Goal: Use online tool/utility: Utilize a website feature to perform a specific function

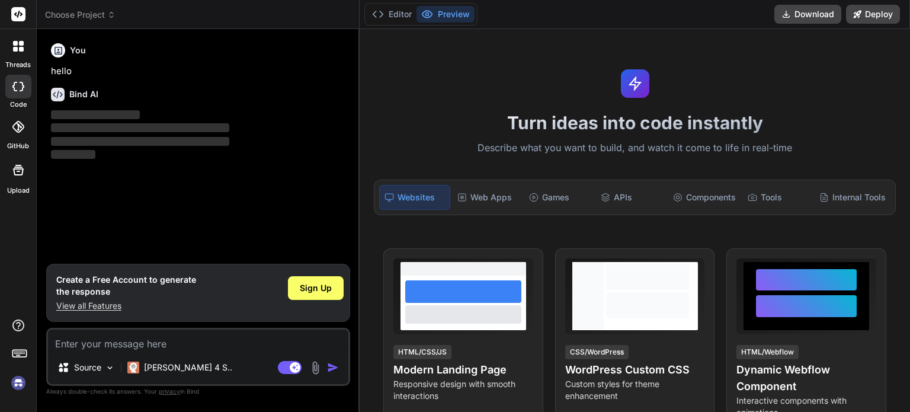
type textarea "x"
click at [178, 343] on textarea at bounding box center [198, 339] width 300 height 21
paste textarea "6. Immersive AI Life Story Creator Problem: Most people never capture their or …"
type textarea "6. Immersive AI Life Story Creator Problem: Most people never capture their or …"
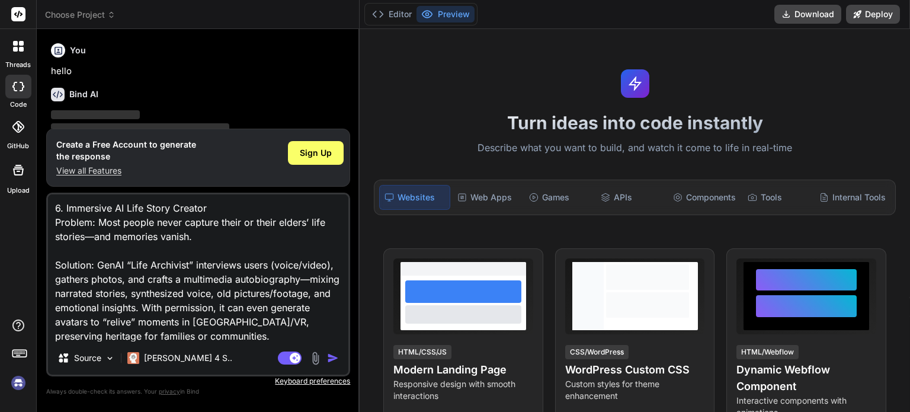
type textarea "x"
type textarea "6. Immersive AI Life Story Creator Problem: Most people never capture their or …"
click at [332, 360] on img "button" at bounding box center [333, 358] width 12 height 12
click at [332, 354] on img "button" at bounding box center [333, 358] width 12 height 12
click at [283, 111] on p "‌" at bounding box center [199, 115] width 297 height 14
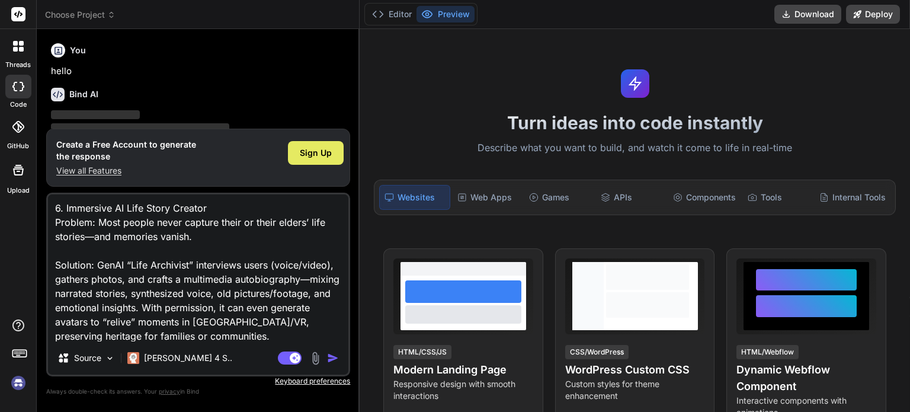
click at [319, 156] on span "Sign Up" at bounding box center [316, 153] width 32 height 12
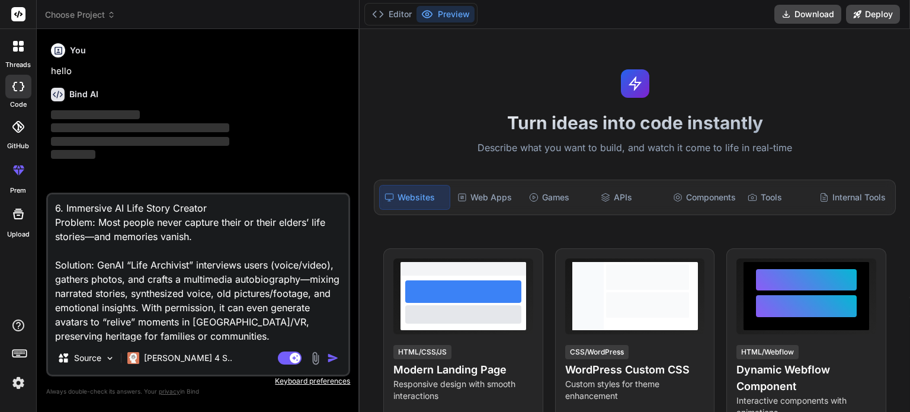
type textarea "x"
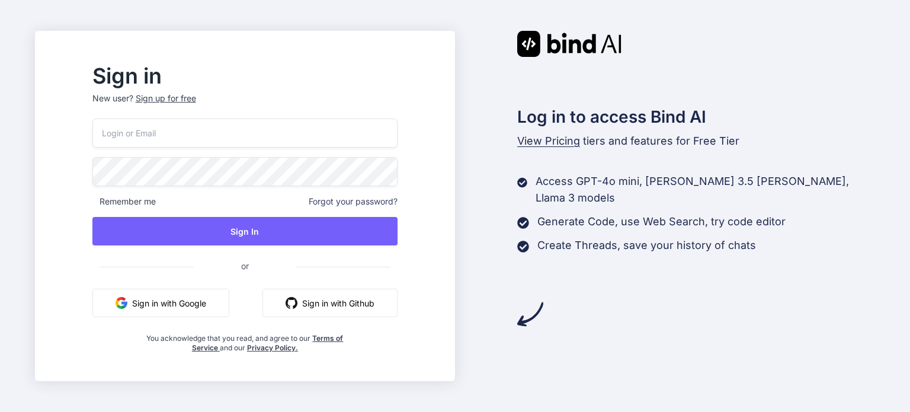
click at [269, 129] on input "email" at bounding box center [244, 133] width 305 height 29
type input "mohitvaidya2005@gmail.com"
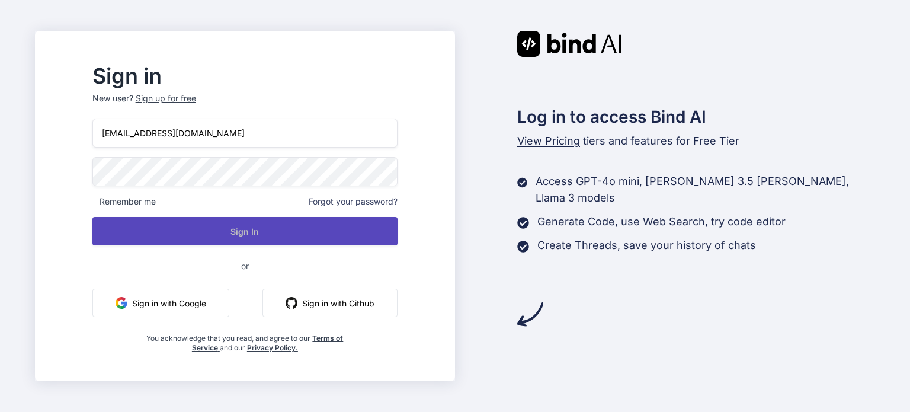
click at [254, 239] on button "Sign In" at bounding box center [244, 231] width 305 height 28
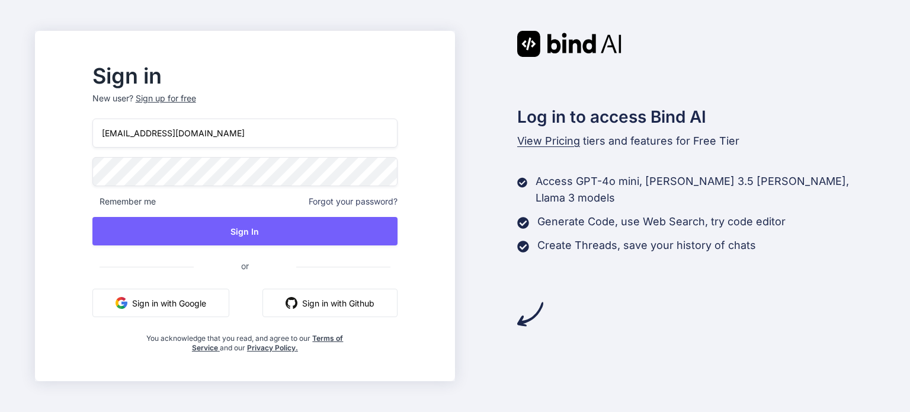
click at [196, 97] on div "Sign up for free" at bounding box center [166, 98] width 60 height 12
click at [192, 100] on div "Sign up for free" at bounding box center [166, 98] width 60 height 12
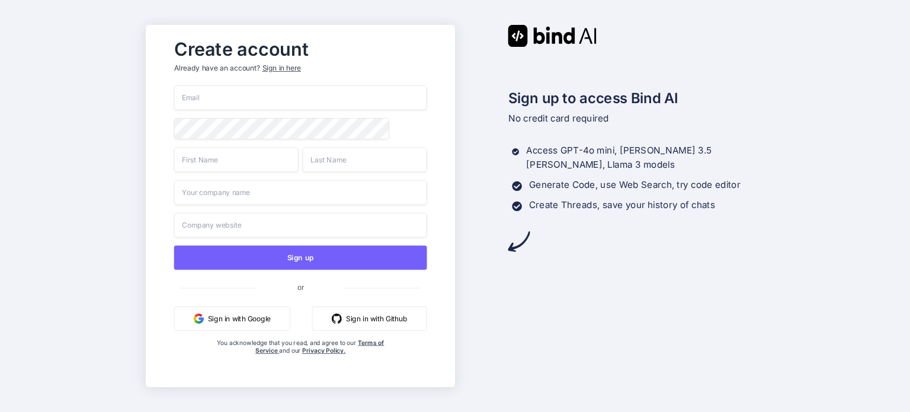
click at [258, 94] on input "email" at bounding box center [300, 97] width 253 height 25
type input "mohitvaidya2005@gmail.com"
click at [248, 163] on input "text" at bounding box center [236, 159] width 124 height 25
type input "Mohit"
type input "Vaidya"
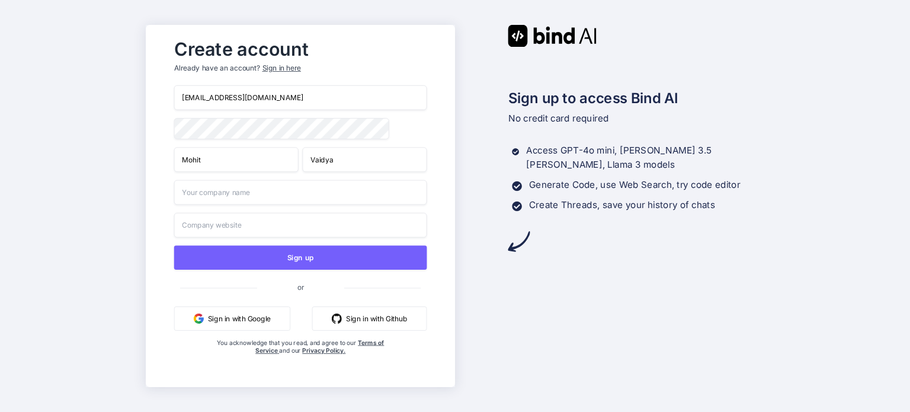
click at [245, 196] on input "text" at bounding box center [300, 192] width 253 height 25
type input "-"
click at [244, 228] on input "text" at bounding box center [300, 225] width 253 height 25
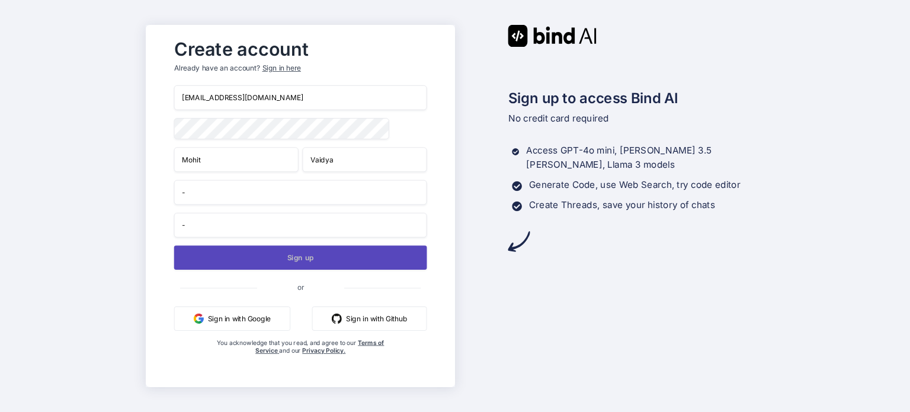
type input "-"
click at [252, 258] on button "Sign up" at bounding box center [300, 257] width 253 height 24
click at [290, 263] on button "Sign up" at bounding box center [300, 257] width 253 height 24
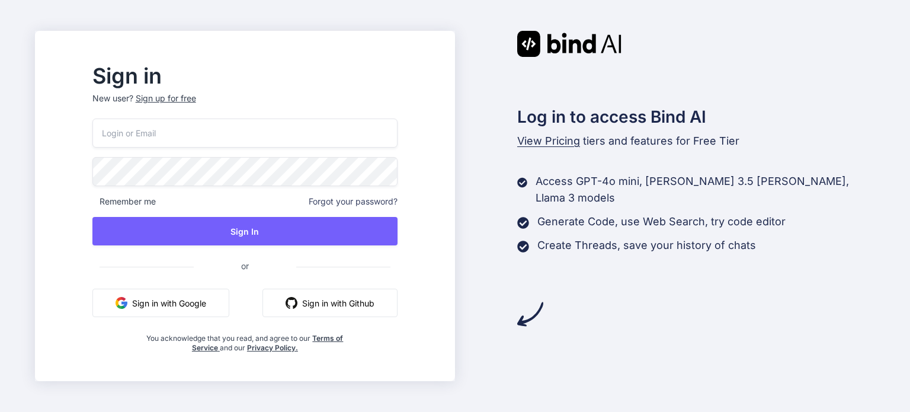
click at [351, 133] on input "email" at bounding box center [244, 133] width 305 height 29
type input "mohitvaidya2005@gmail.com"
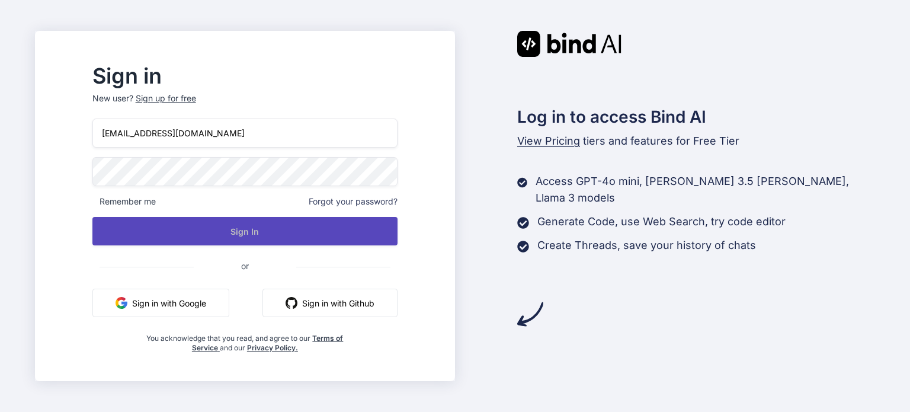
click at [303, 238] on button "Sign In" at bounding box center [244, 231] width 305 height 28
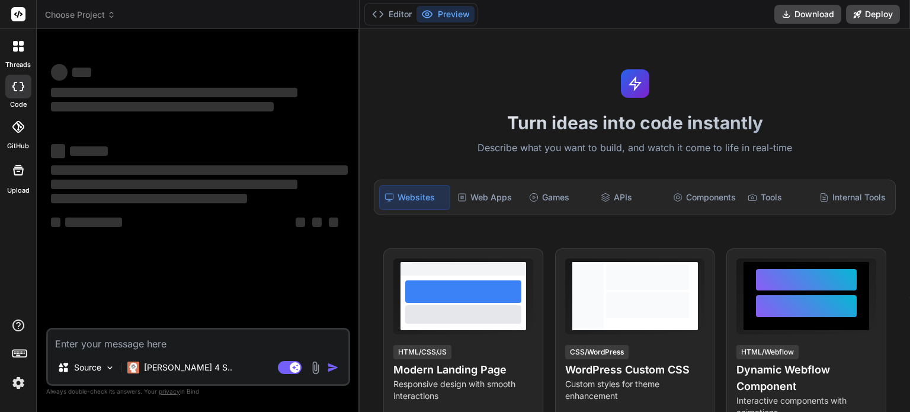
click at [219, 348] on textarea at bounding box center [198, 339] width 300 height 21
type textarea "x"
type textarea "6. Immersive AI Life Story Creator Problem: Most people never capture their or …"
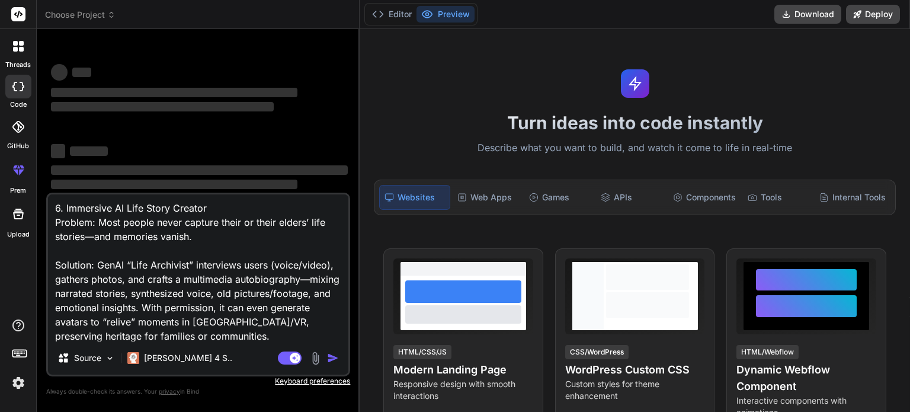
type textarea "x"
type textarea "6. Immersive AI Life Story Creator Problem: Most people never capture their or …"
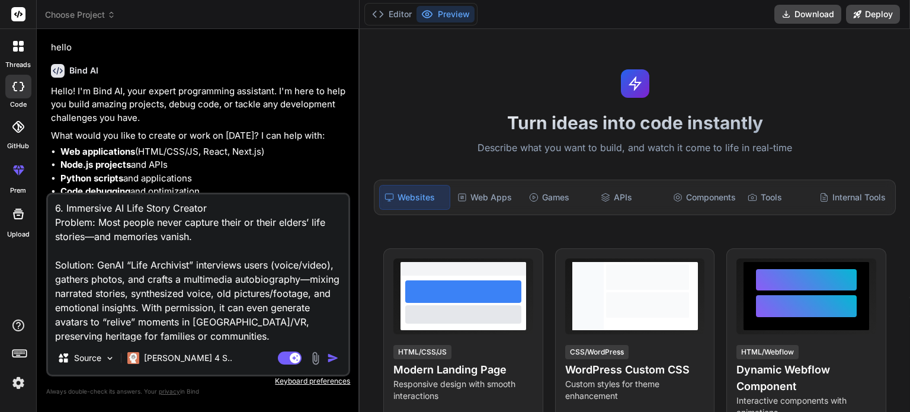
scroll to position [62, 0]
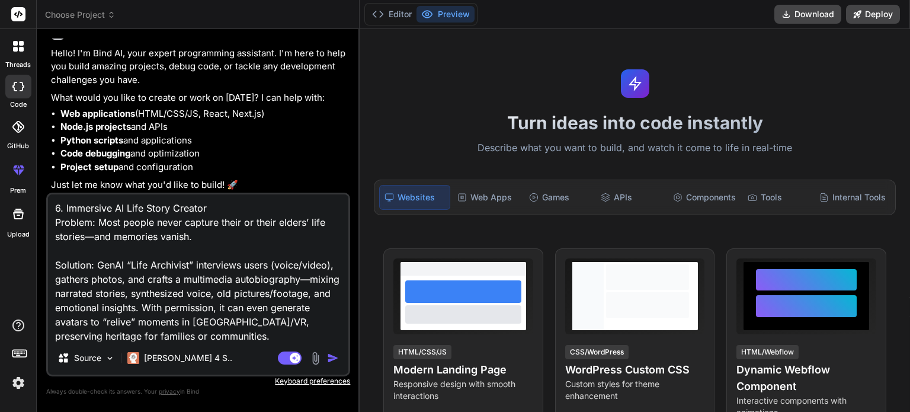
click at [330, 360] on img "button" at bounding box center [333, 358] width 12 height 12
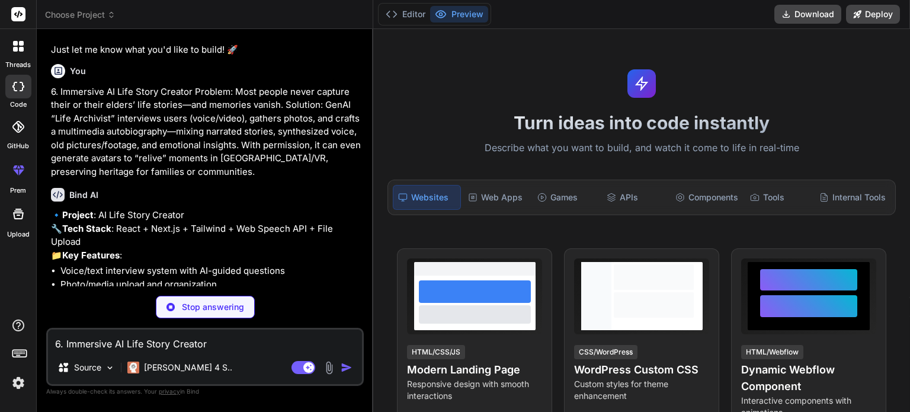
scroll to position [239, 0]
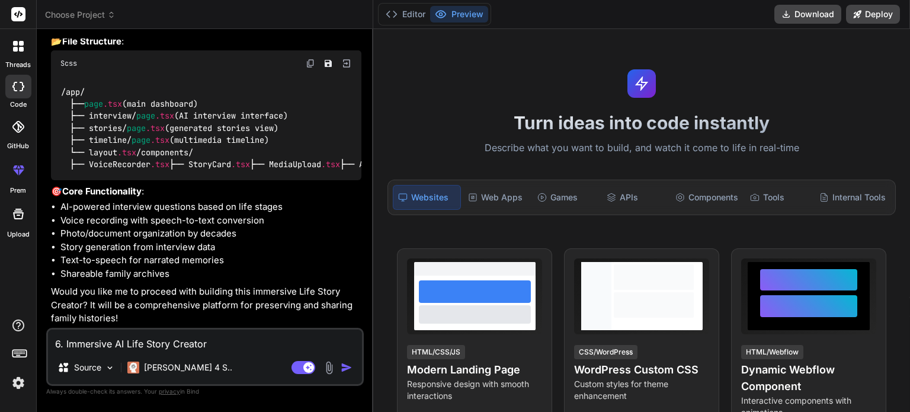
type textarea "x"
click at [169, 335] on textarea "6. Immersive AI Life Story Creator Problem: Most people never capture their or …" at bounding box center [205, 339] width 314 height 21
type textarea "y"
type textarea "x"
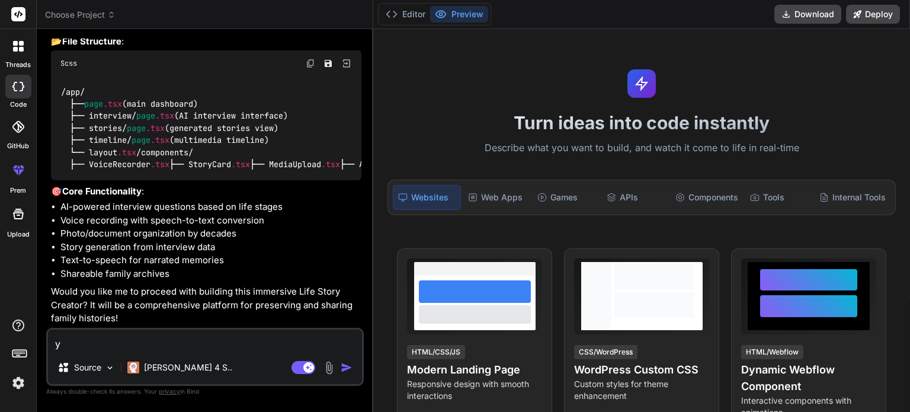
type textarea "ye"
type textarea "x"
type textarea "yes"
type textarea "x"
type textarea "yes"
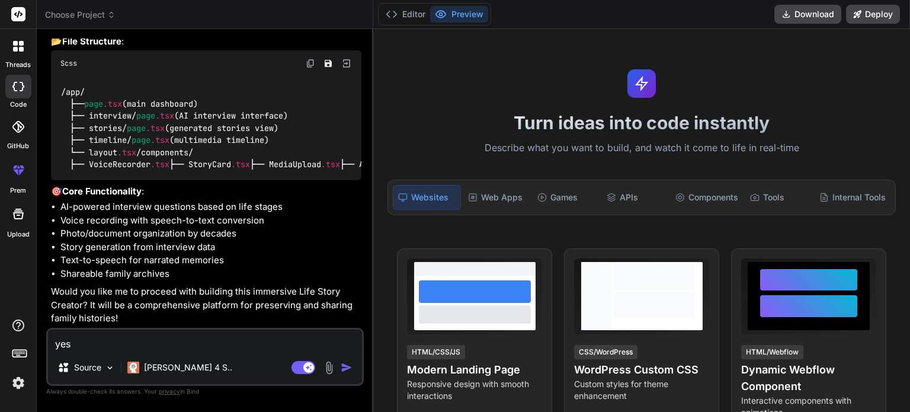
type textarea "x"
type textarea "yes b"
type textarea "x"
type textarea "yes bi"
type textarea "x"
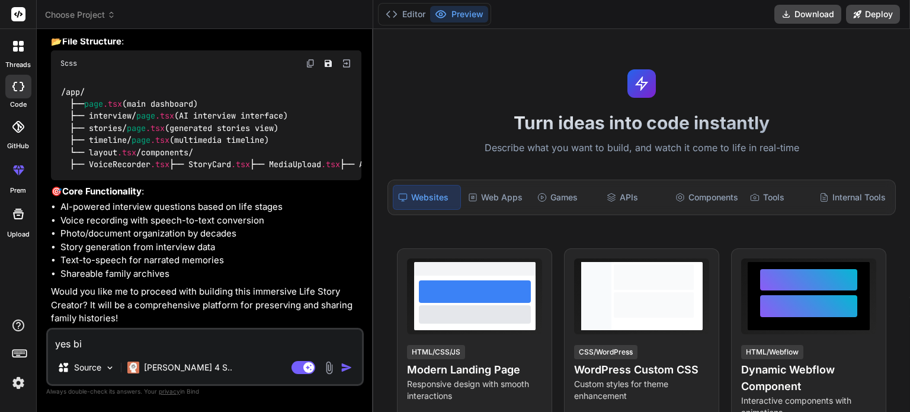
type textarea "yes b"
type textarea "x"
type textarea "yes bu"
type textarea "x"
type textarea "yes but"
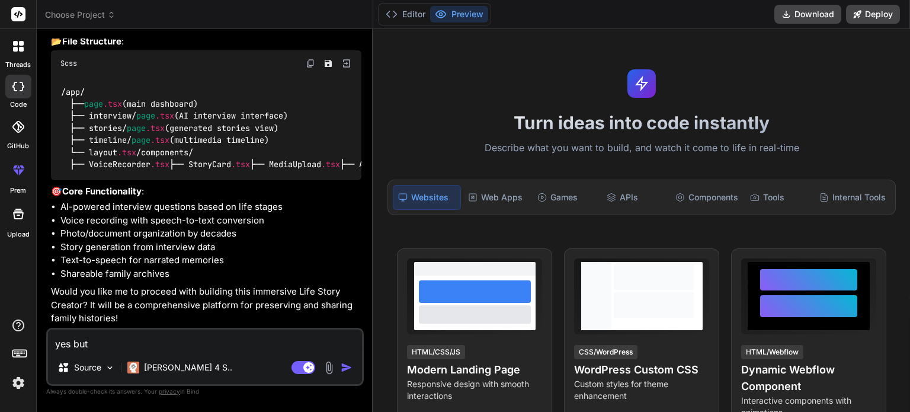
type textarea "x"
type textarea "yes but"
type textarea "x"
type textarea "yes but i"
type textarea "x"
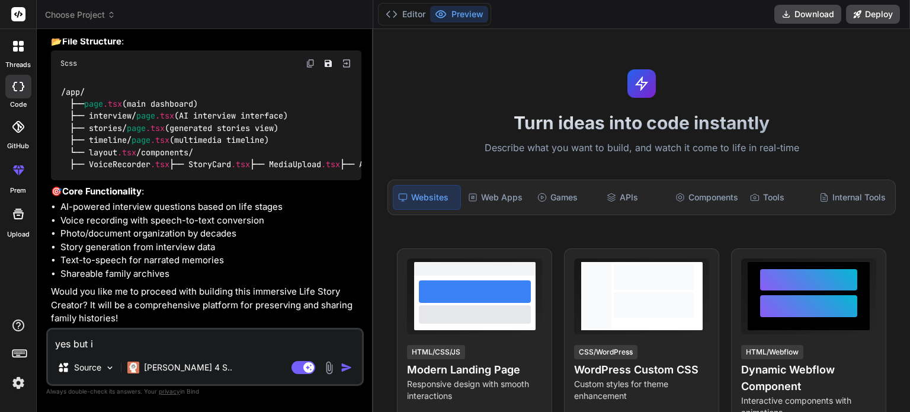
type textarea "yes but it"
type textarea "x"
type textarea "yes but it"
type textarea "x"
type textarea "yes but it w"
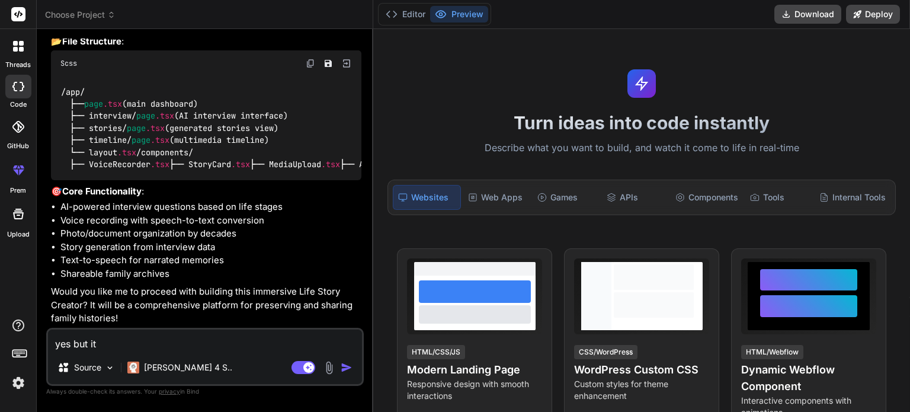
type textarea "x"
type textarea "yes but it wi"
type textarea "x"
type textarea "yes but it wil"
type textarea "x"
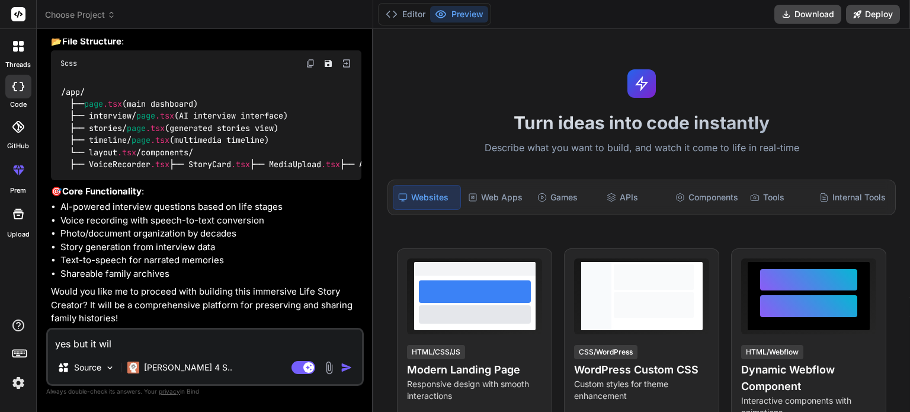
type textarea "yes but it will"
type textarea "x"
type textarea "yes but it will"
type textarea "x"
type textarea "yes but it will b"
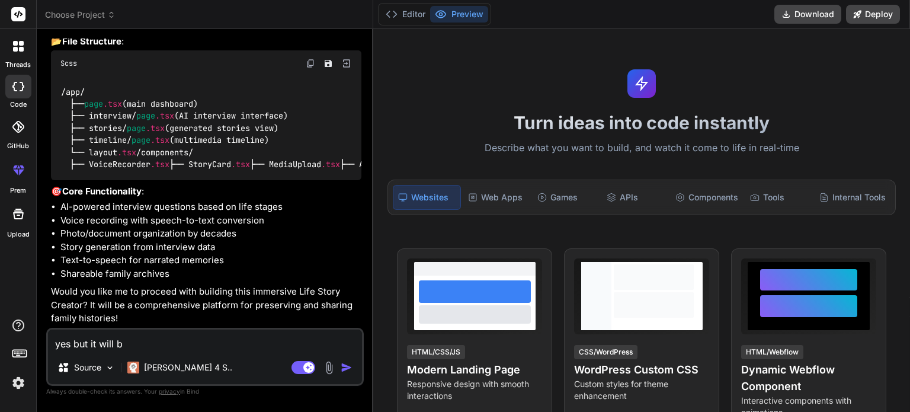
type textarea "x"
type textarea "yes but it will be"
type textarea "x"
type textarea "yes but it will be"
type textarea "x"
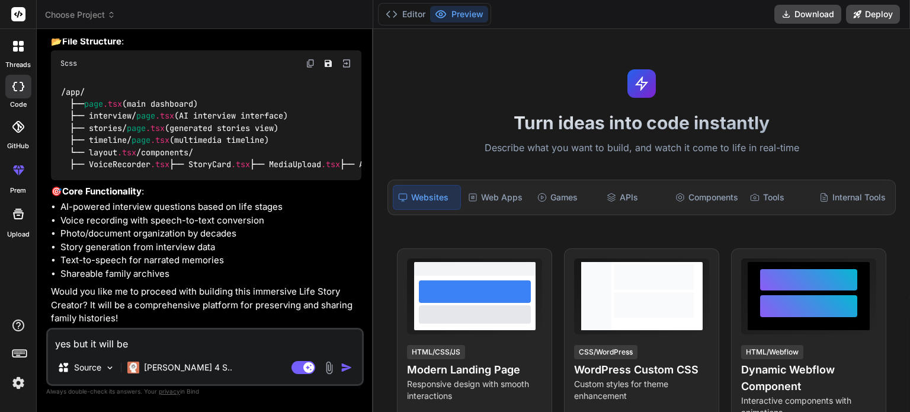
type textarea "yes but it will be f"
type textarea "x"
type textarea "yes but it will be fu"
type textarea "x"
type textarea "yes but it will be ful"
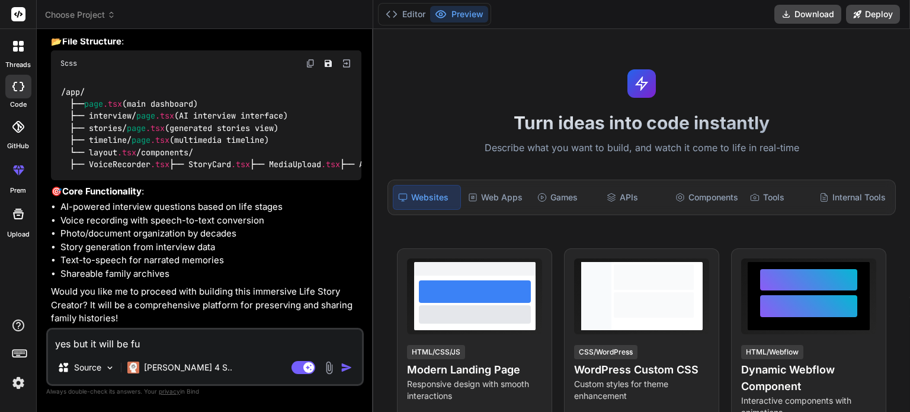
type textarea "x"
type textarea "yes but it will be full"
type textarea "x"
type textarea "yes but it will be fully"
type textarea "x"
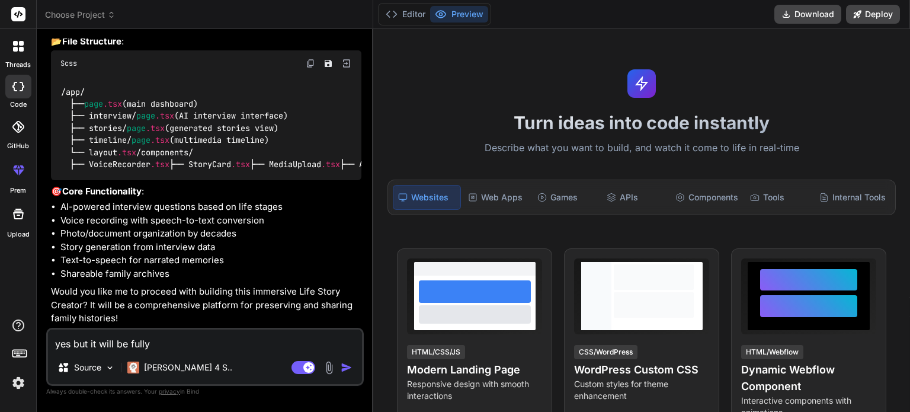
type textarea "yes but it will be fully"
type textarea "x"
type textarea "yes but it will be fully f"
type textarea "x"
type textarea "yes but it will be fully fu"
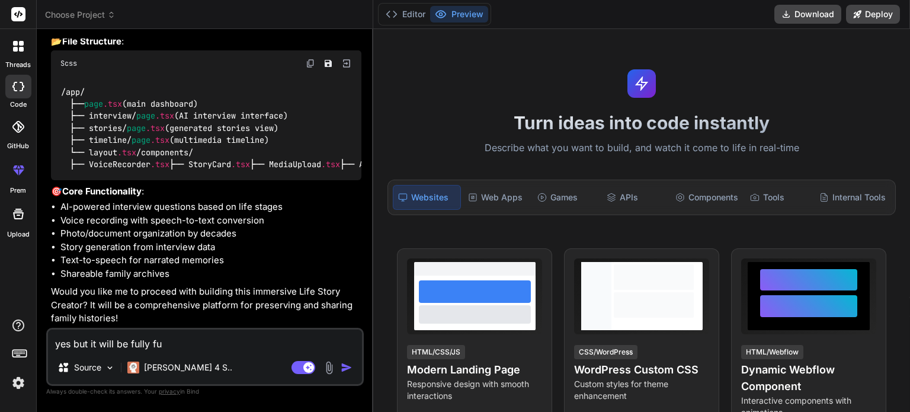
type textarea "x"
type textarea "yes but it will be fully fuc"
type textarea "x"
type textarea "yes but it will be fully fuct"
type textarea "x"
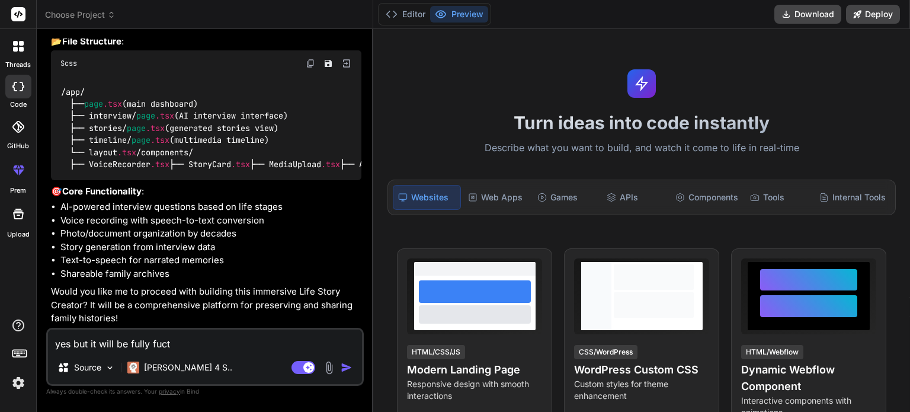
type textarea "yes but it will be fully fucti"
type textarea "x"
type textarea "yes but it will be fully fuctio"
type textarea "x"
type textarea "yes but it will be fully fuction"
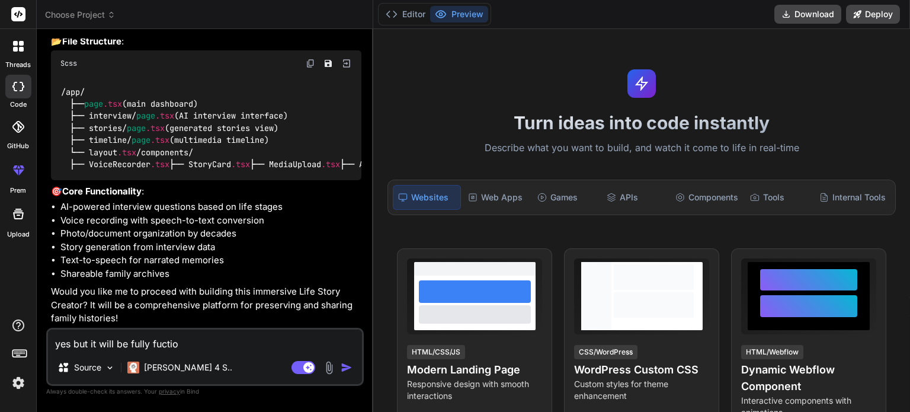
type textarea "x"
type textarea "yes but it will be fully fuctio"
type textarea "x"
type textarea "yes but it will be fully fuction"
type textarea "x"
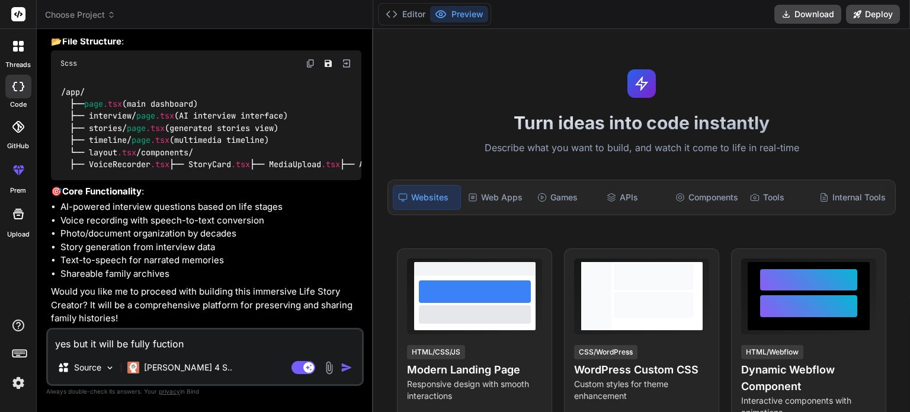
type textarea "yes but it will be fully fuctiona"
type textarea "x"
type textarea "yes but it will be fully fuctional"
type textarea "x"
type textarea "yes but it will be fully fuctional"
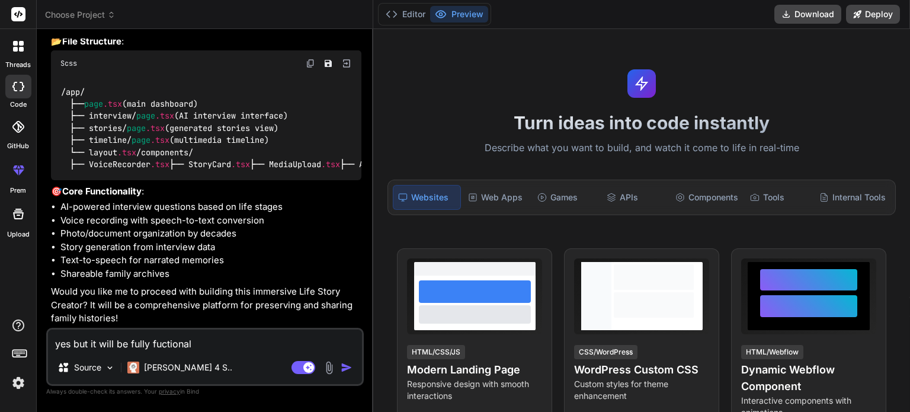
type textarea "x"
type textarea "yes but it will be fully fuctional a"
type textarea "x"
type textarea "yes but it will be fully fuctional an"
type textarea "x"
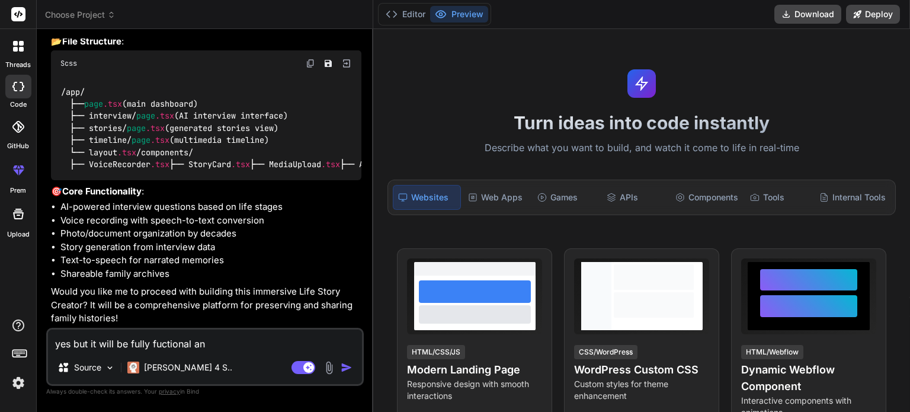
type textarea "yes but it will be fully fuctional and"
type textarea "x"
type textarea "yes but it will be fully fuctional and"
type textarea "x"
type textarea "yes but it will be fully fuctional and"
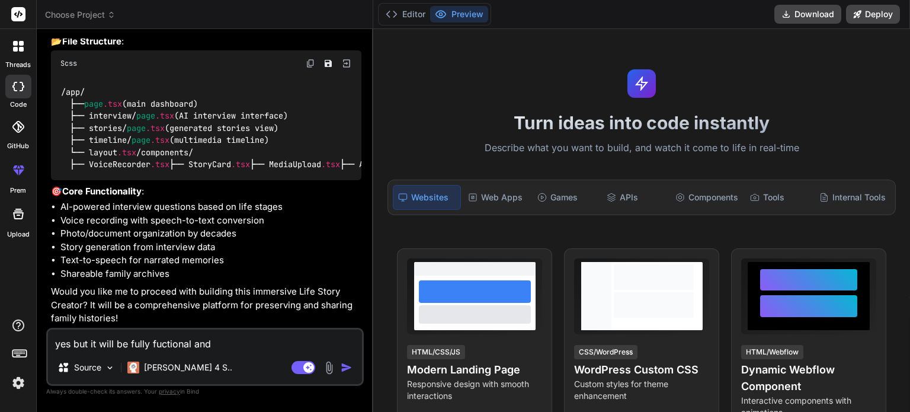
type textarea "x"
type textarea "yes but it will be fully fuctional an"
type textarea "x"
type textarea "yes but it will be fully fuctional a"
type textarea "x"
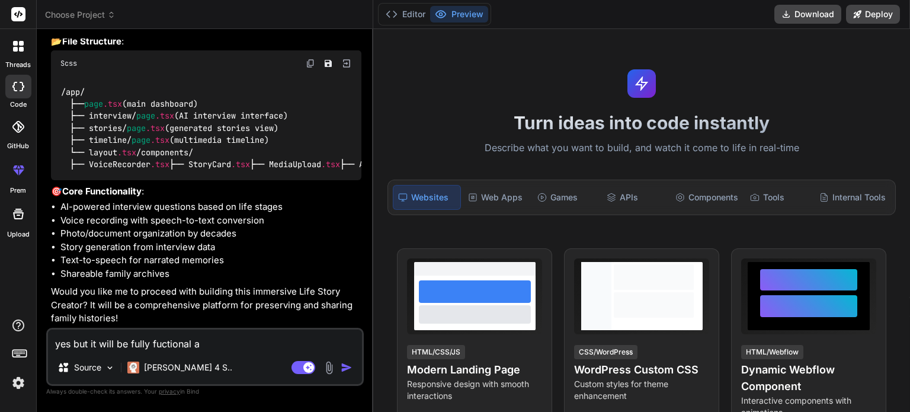
type textarea "yes but it will be fully fuctional"
type textarea "x"
type textarea "yes but it will be fully fuctional"
type textarea "x"
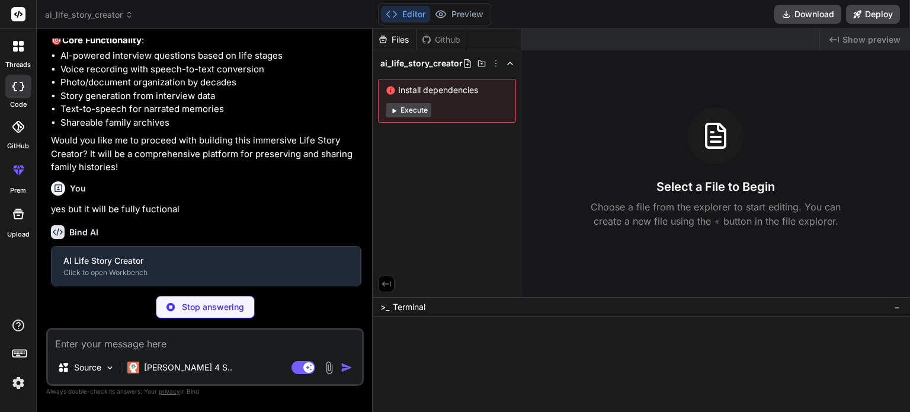
scroll to position [706, 0]
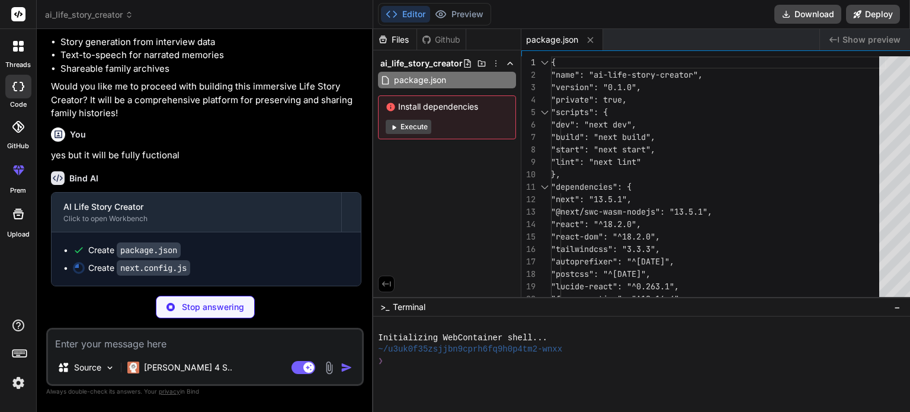
type textarea "x"
type textarea "module.exports = nextConfig"
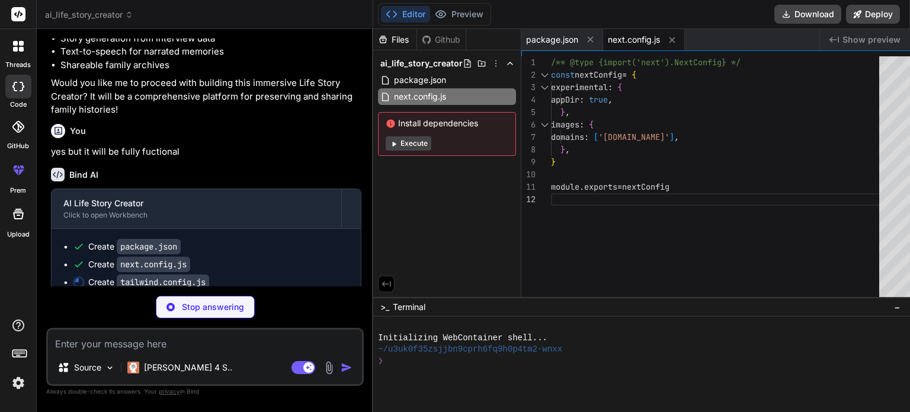
type textarea "x"
type textarea "plugins: [], }"
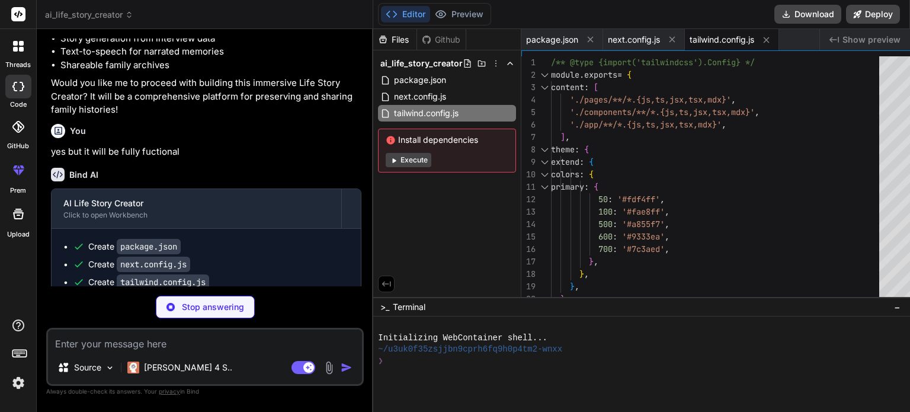
type textarea "x"
type textarea "module.exports = { plugins: { tailwindcss: {}, autoprefixer: {}, }, }"
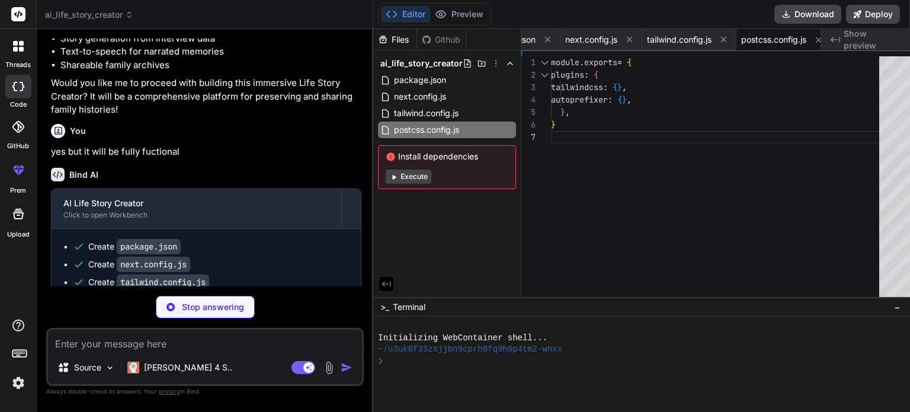
type textarea "x"
type textarea ""baseUrl": ".", "paths": { "@/*": ["./*"] } }, "include": ["next-env.d.ts", "**…"
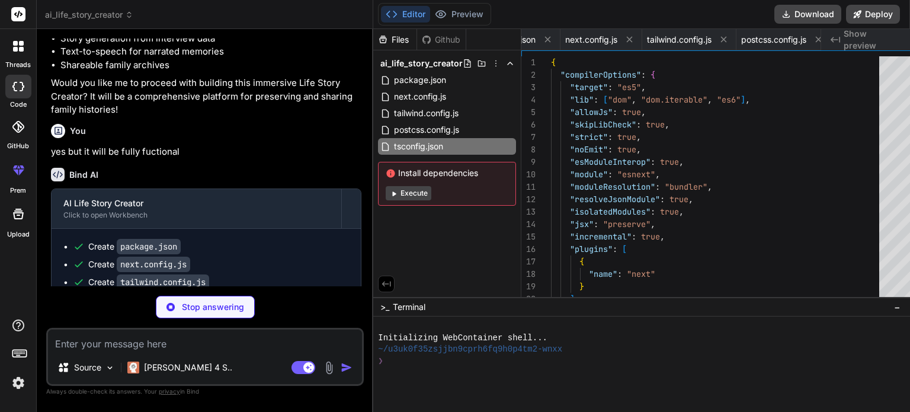
scroll to position [0, 123]
type textarea "x"
type textarea "--background: 222.2 84% 4.9%; --foreground: 210 40% 98%; --border: 217.2 32.6% …"
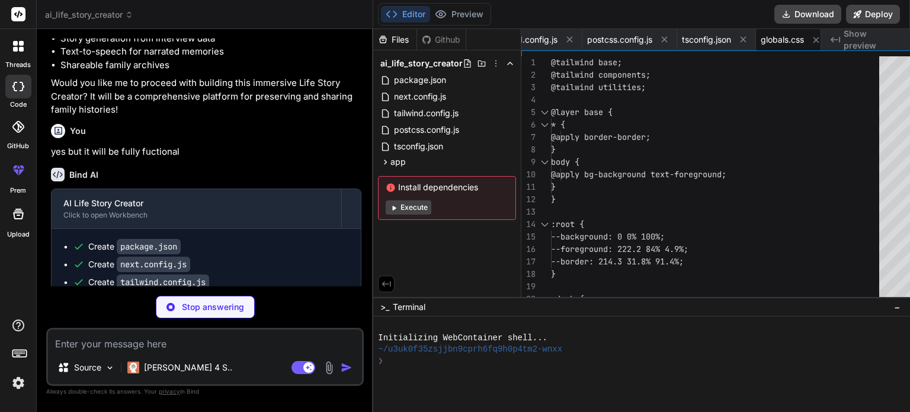
type textarea "x"
type textarea "<div className="min-h-screen bg-gradient-to-br from-purple-50 via-white to-blue…"
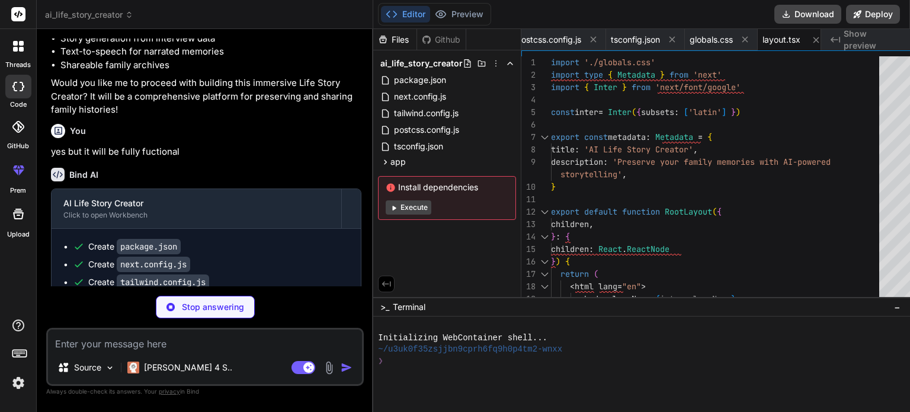
scroll to position [895, 0]
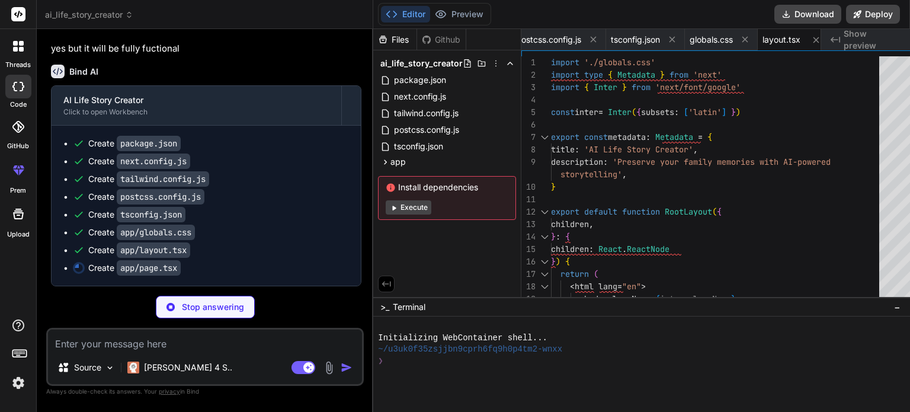
type textarea "x"
type textarea ")} </div> </div> </div> ) }"
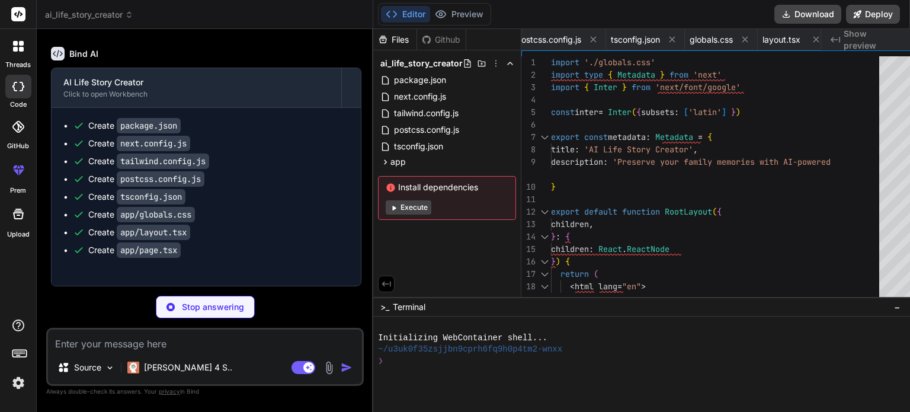
type textarea "x"
type textarea "<audio ref={audioRef} className="hidden" /> </div> ) }"
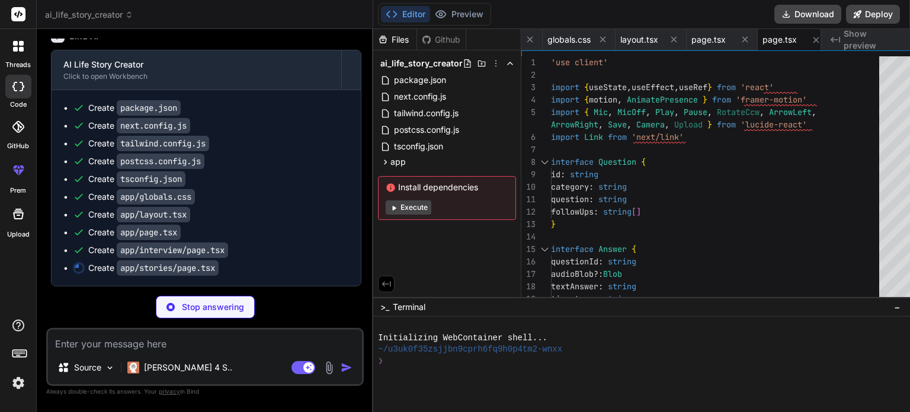
scroll to position [931, 0]
type textarea "x"
type textarea "</div> ) }"
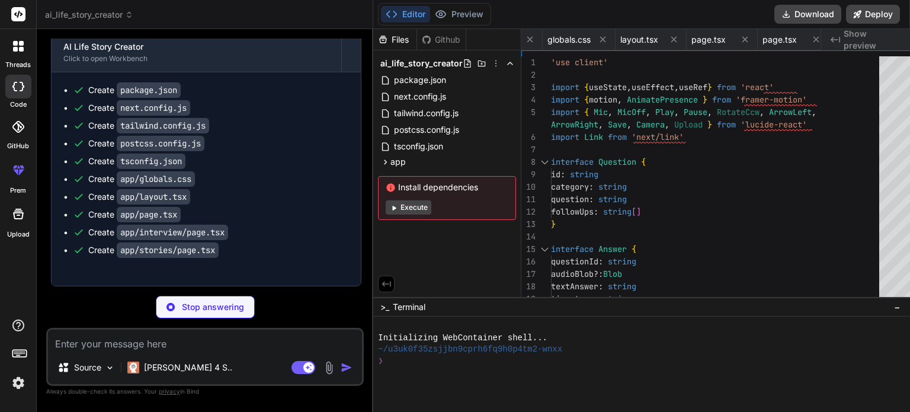
type textarea "x"
type textarea "</div> </div> ) }"
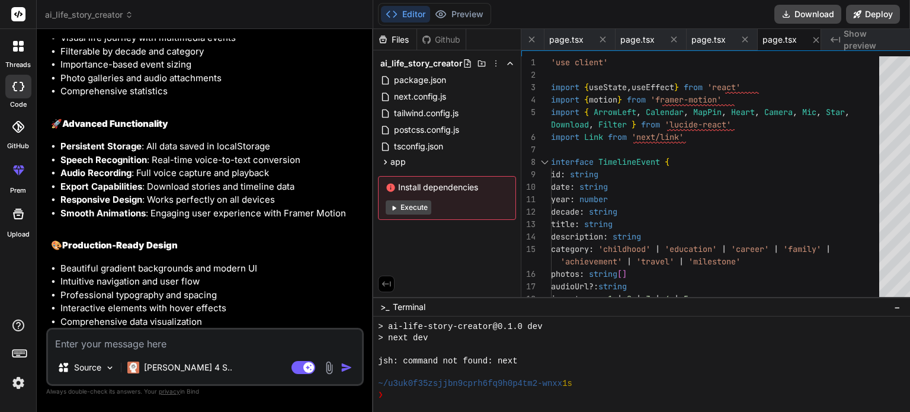
scroll to position [1647, 0]
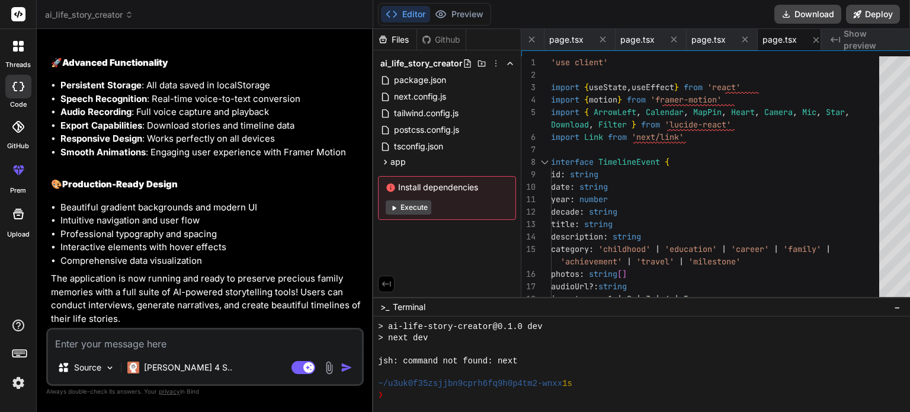
click at [389, 203] on icon at bounding box center [393, 207] width 9 height 9
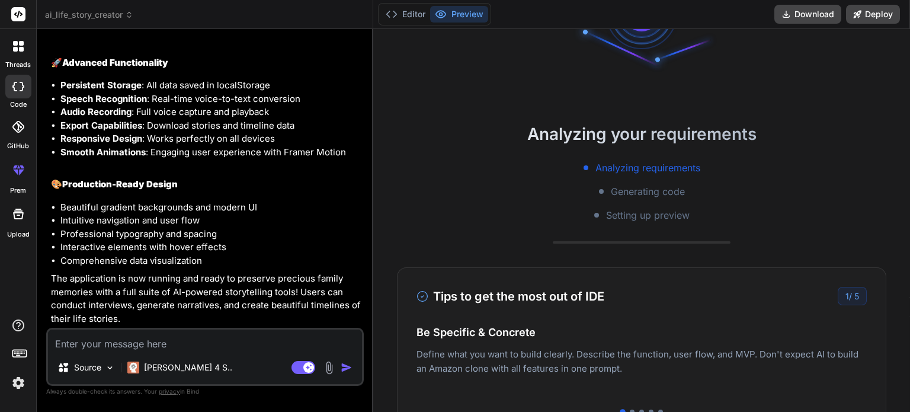
scroll to position [0, 0]
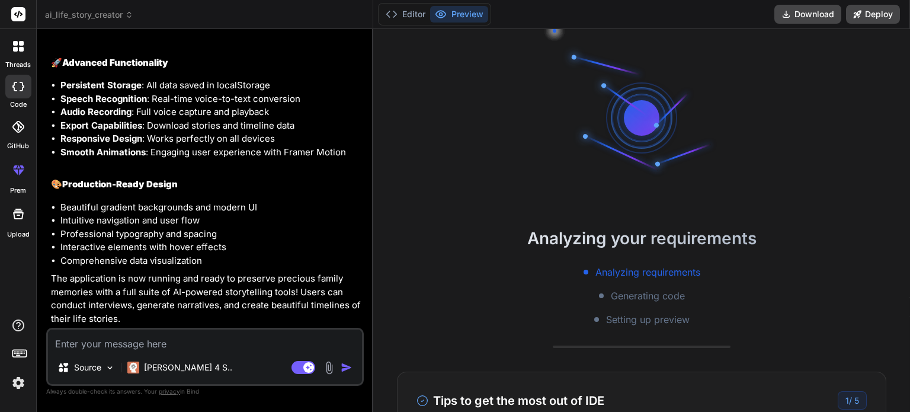
click at [441, 18] on button "Preview" at bounding box center [459, 14] width 58 height 17
click at [393, 16] on button "Editor" at bounding box center [405, 14] width 49 height 17
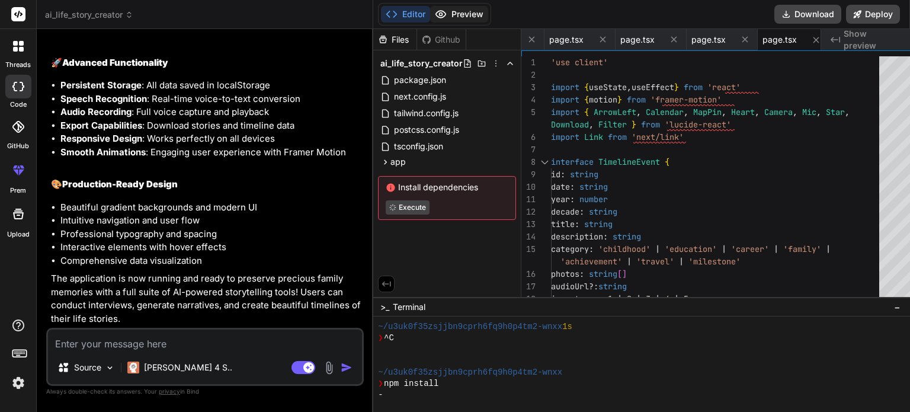
click at [435, 15] on icon at bounding box center [441, 14] width 12 height 12
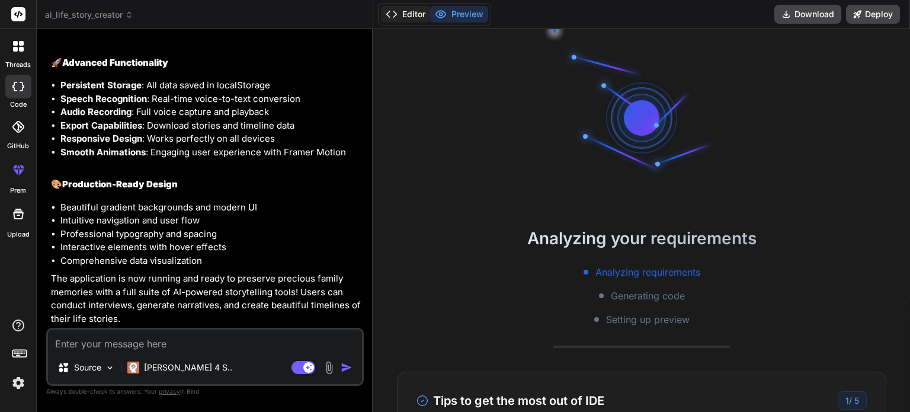
click at [396, 14] on button "Editor" at bounding box center [405, 14] width 49 height 17
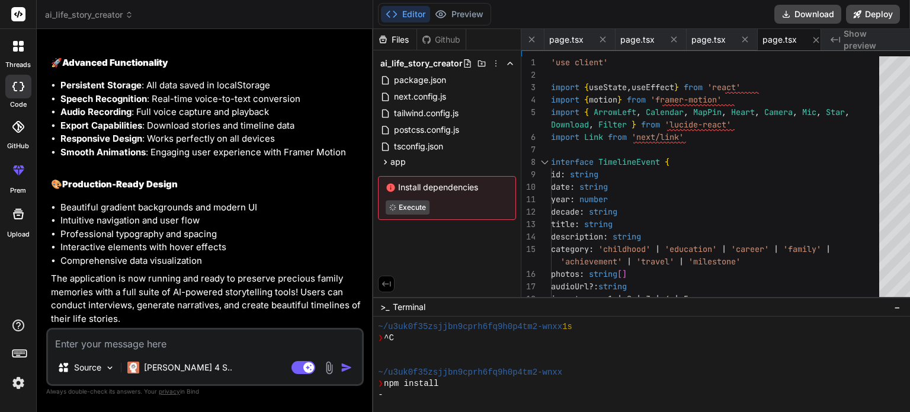
scroll to position [1647, 0]
click at [455, 17] on button "Preview" at bounding box center [459, 14] width 58 height 17
click at [393, 200] on button "Execute" at bounding box center [409, 207] width 46 height 14
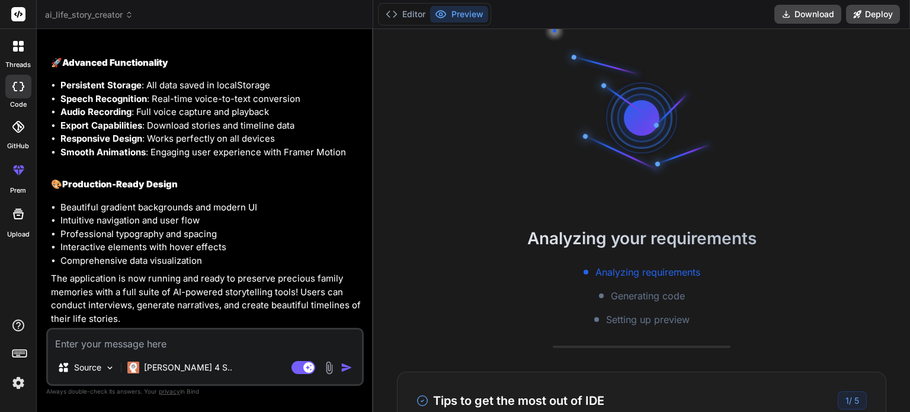
scroll to position [273, 0]
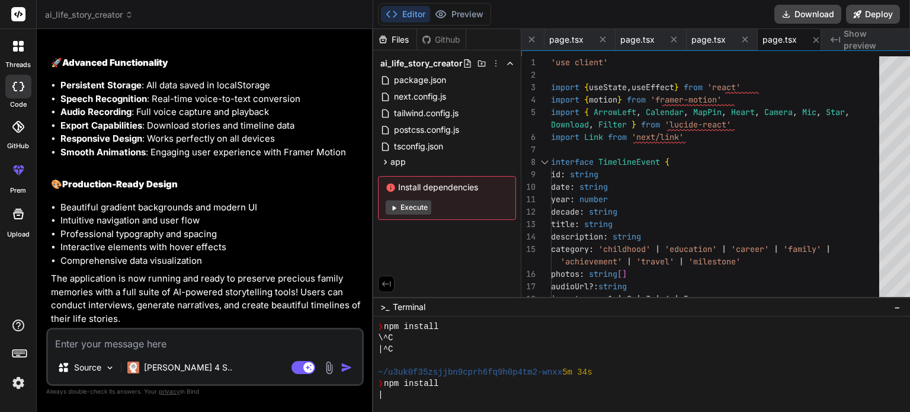
click at [393, 205] on button "Execute" at bounding box center [409, 207] width 46 height 14
click at [398, 393] on div "\" at bounding box center [642, 394] width 528 height 11
click at [398, 210] on button "Execute" at bounding box center [409, 207] width 46 height 14
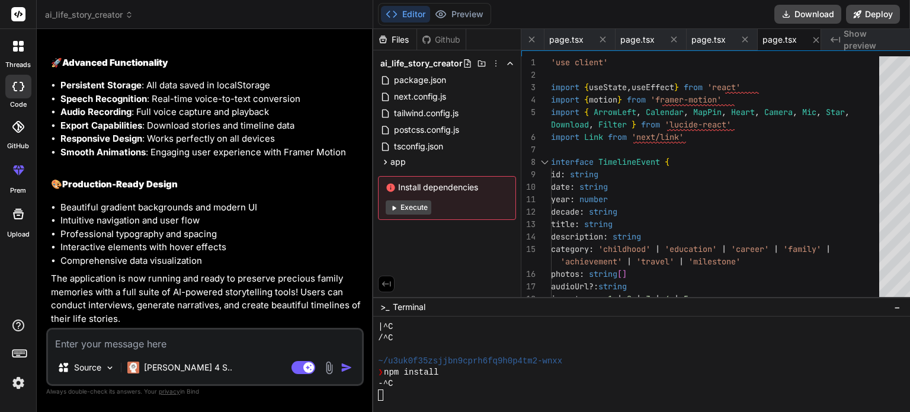
scroll to position [443, 0]
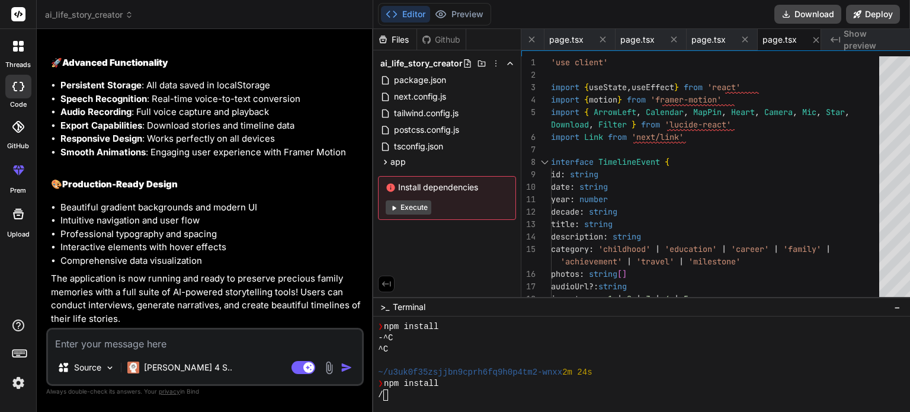
click at [398, 210] on button "Execute" at bounding box center [409, 207] width 46 height 14
type textarea "x"
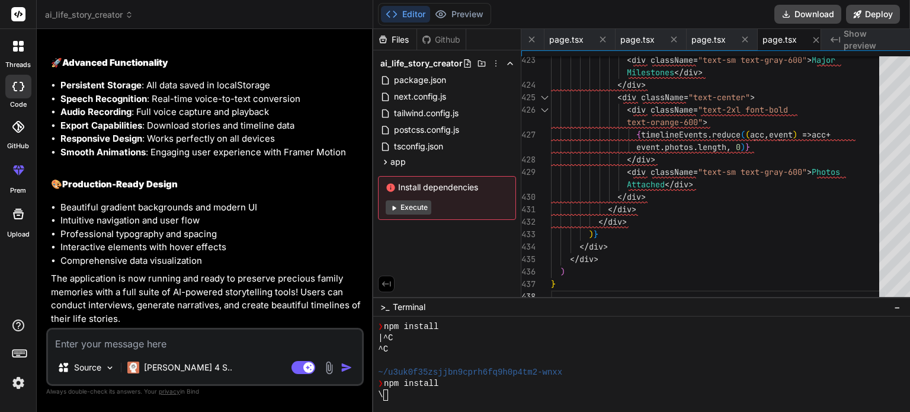
click at [910, 303] on div at bounding box center [919, 297] width 7 height 12
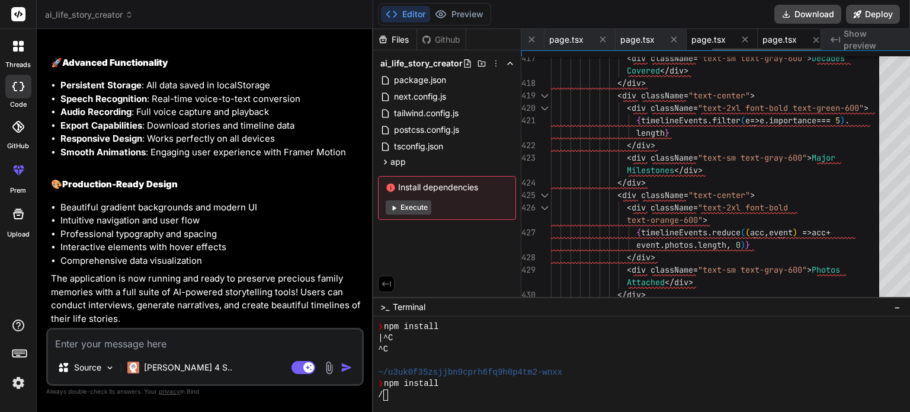
click at [703, 48] on div "page.tsx" at bounding box center [722, 39] width 71 height 21
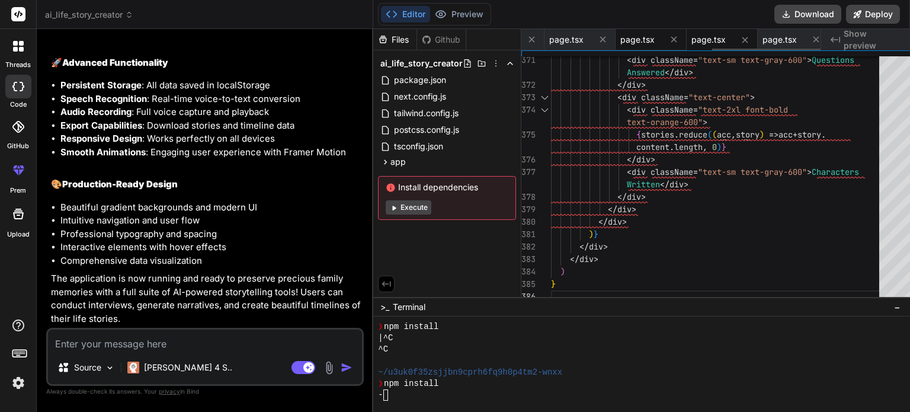
click at [629, 37] on span "page.tsx" at bounding box center [637, 40] width 34 height 12
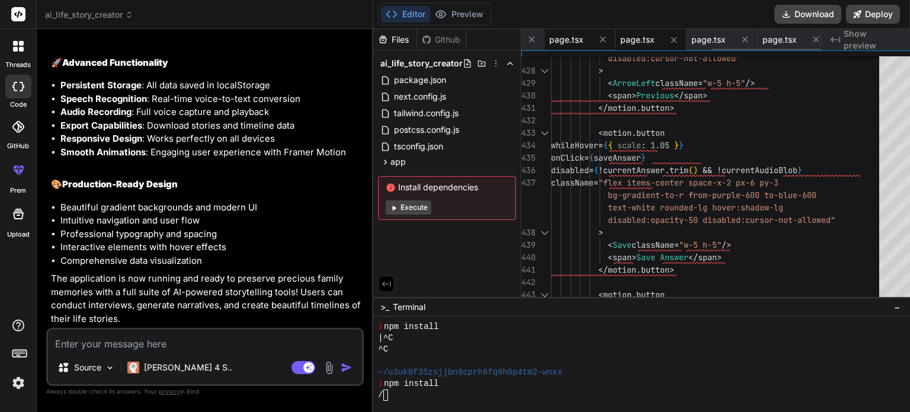
click at [568, 38] on span "page.tsx" at bounding box center [566, 40] width 34 height 12
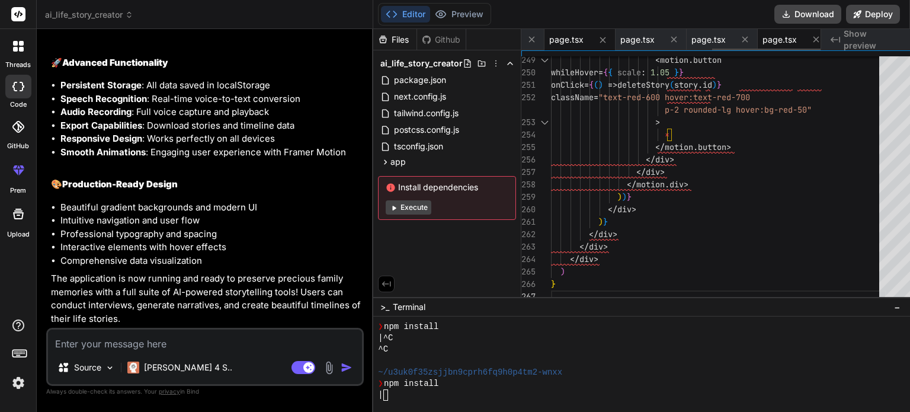
click at [777, 43] on span "page.tsx" at bounding box center [780, 40] width 34 height 12
type textarea "</div> </div> ) }"
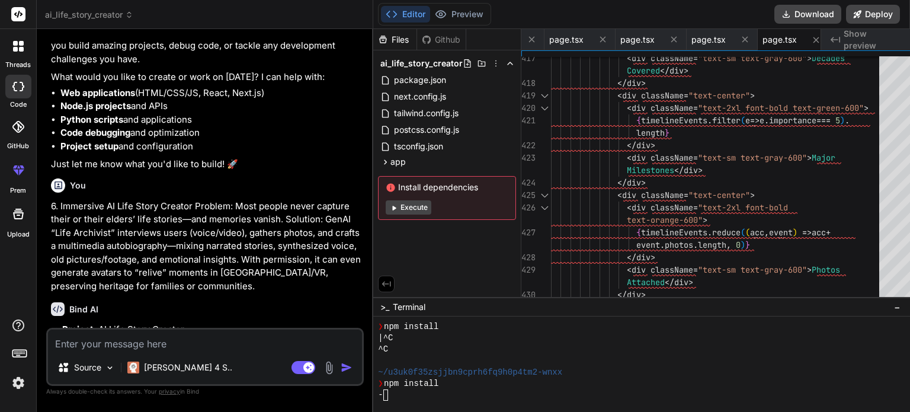
scroll to position [0, 0]
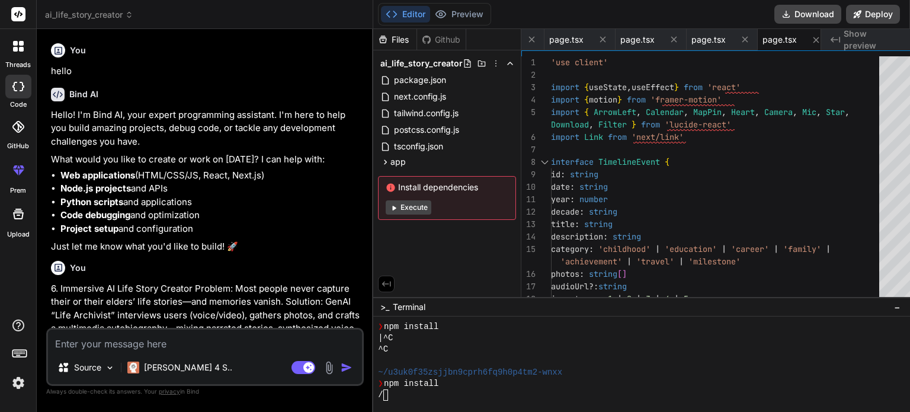
click at [433, 399] on div "/" at bounding box center [642, 394] width 528 height 11
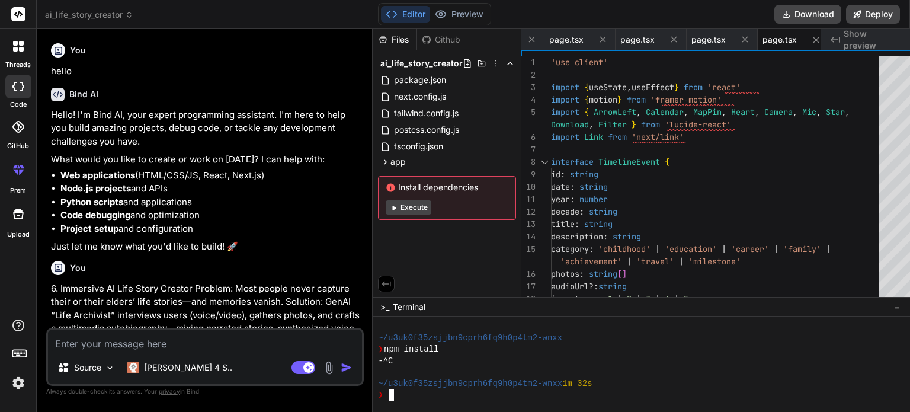
scroll to position [592, 0]
click at [114, 340] on textarea at bounding box center [205, 339] width 314 height 21
type textarea "g"
type textarea "x"
type textarea "ge"
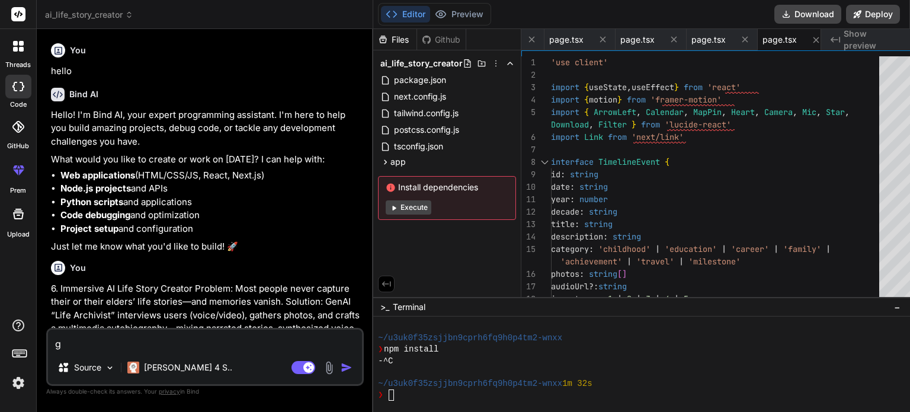
type textarea "x"
type textarea "gen"
type textarea "x"
type textarea "gene"
type textarea "x"
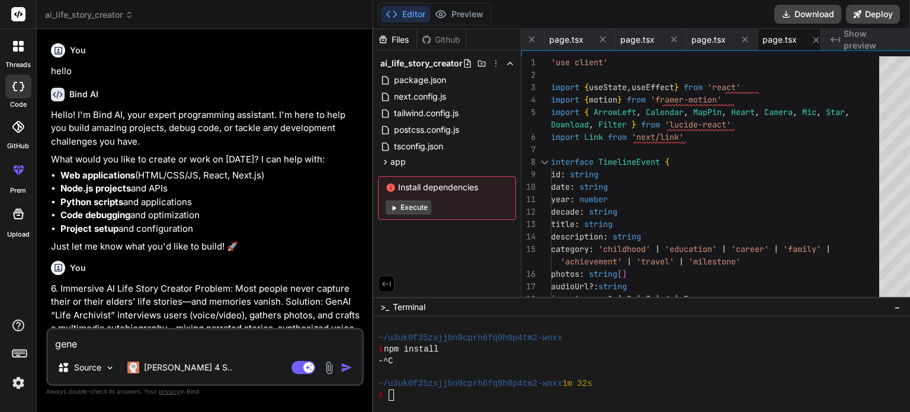
type textarea "gener"
type textarea "x"
type textarea "genera"
type textarea "x"
type textarea "generat"
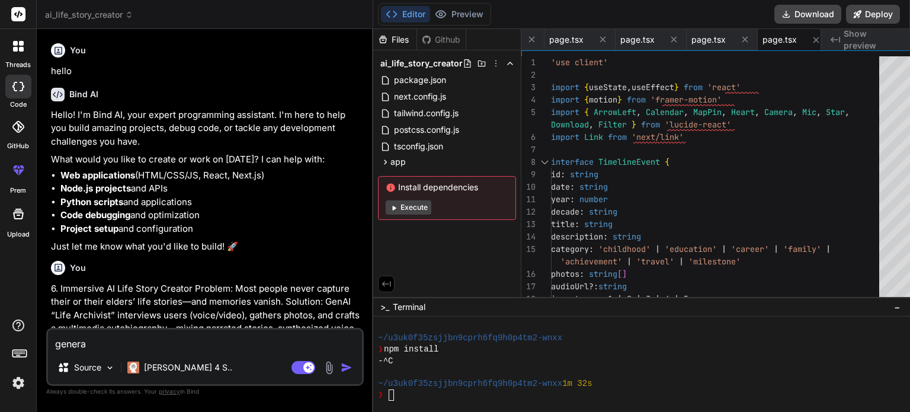
type textarea "x"
type textarea "generate"
type textarea "x"
type textarea "generate"
type textarea "x"
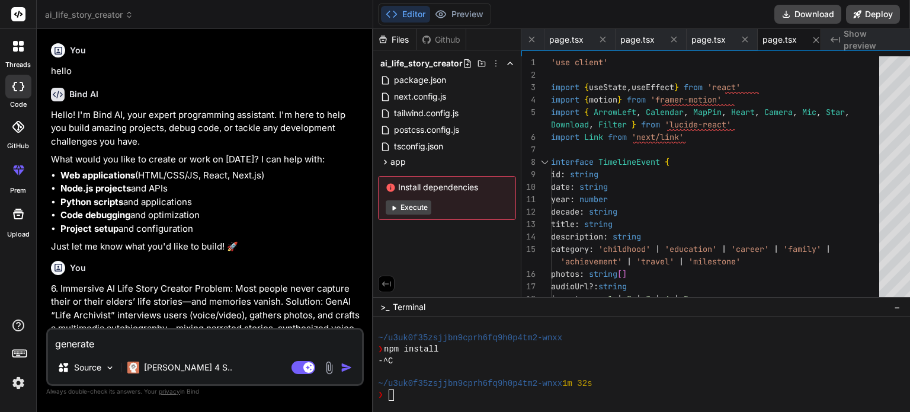
type textarea "generate t"
type textarea "x"
type textarea "generate th"
type textarea "x"
type textarea "generate the"
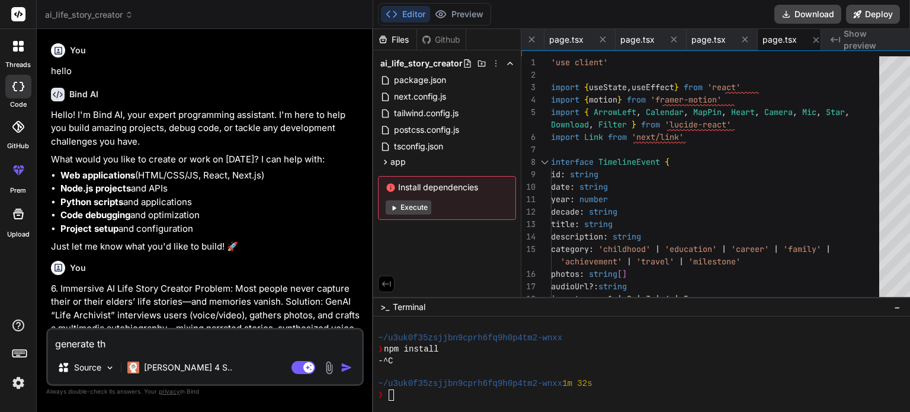
type textarea "x"
type textarea "generate the"
type textarea "x"
type textarea "generate the s"
type textarea "x"
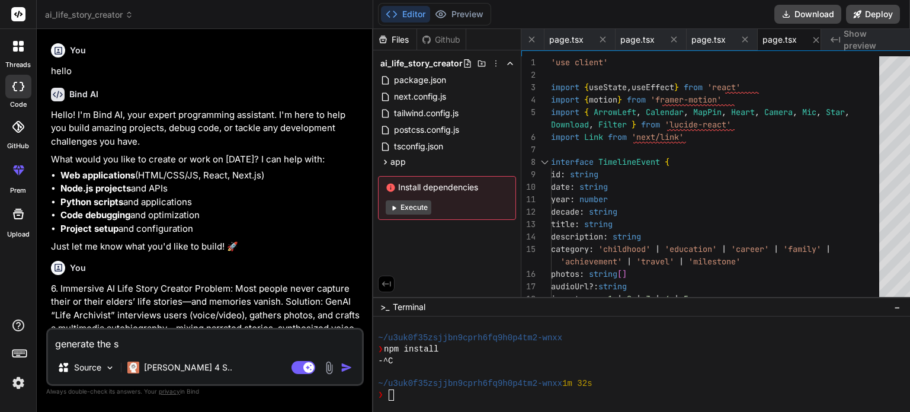
type textarea "generate the si"
type textarea "x"
type textarea "generate the sim"
type textarea "x"
type textarea "generate the simp"
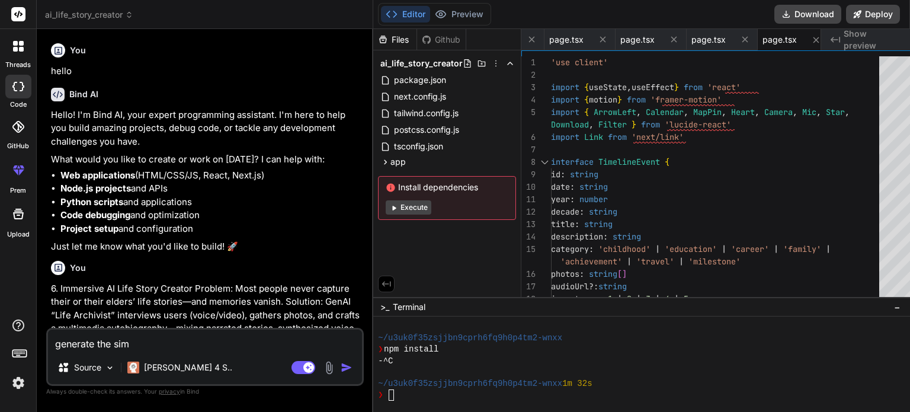
type textarea "x"
type textarea "generate the simpl"
type textarea "x"
type textarea "generate the simple"
type textarea "x"
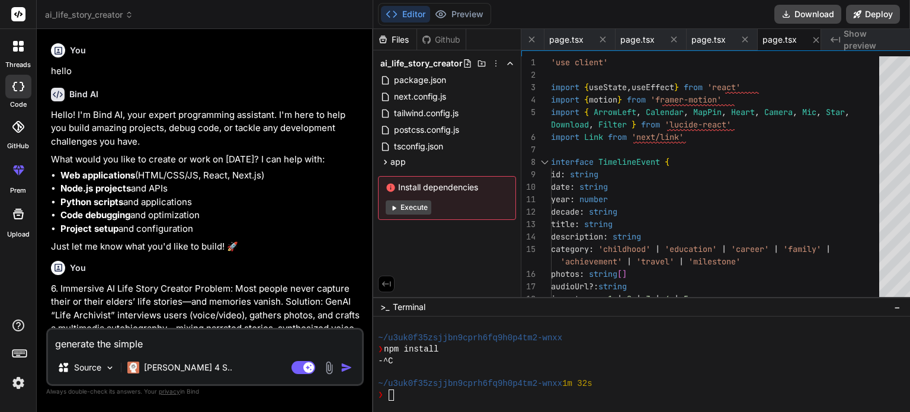
type textarea "generate the simple"
type textarea "x"
type textarea "generate the simple a"
type textarea "x"
type textarea "generate the simple ad"
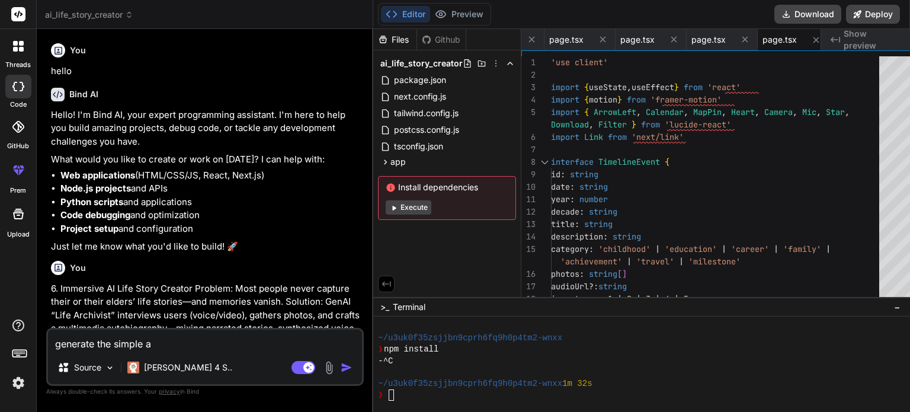
type textarea "x"
type textarea "generate the simple add"
type textarea "x"
type textarea "generate the simple ad"
type textarea "x"
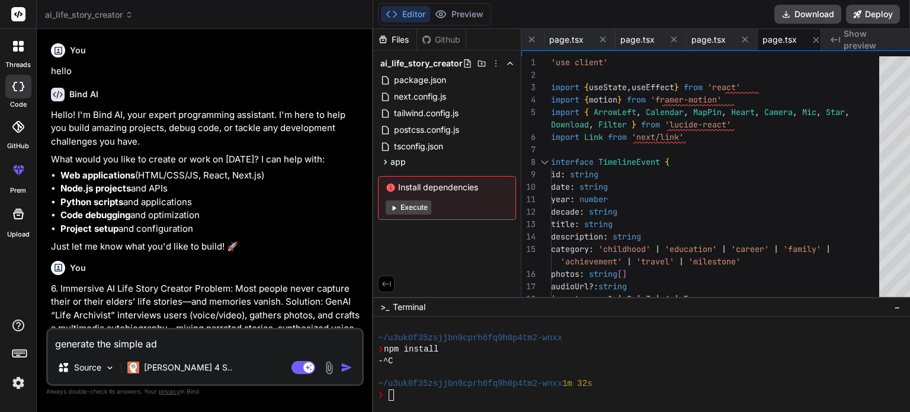
type textarea "generate the simple a"
type textarea "x"
type textarea "generate the simple an"
type textarea "x"
type textarea "generate the simple and"
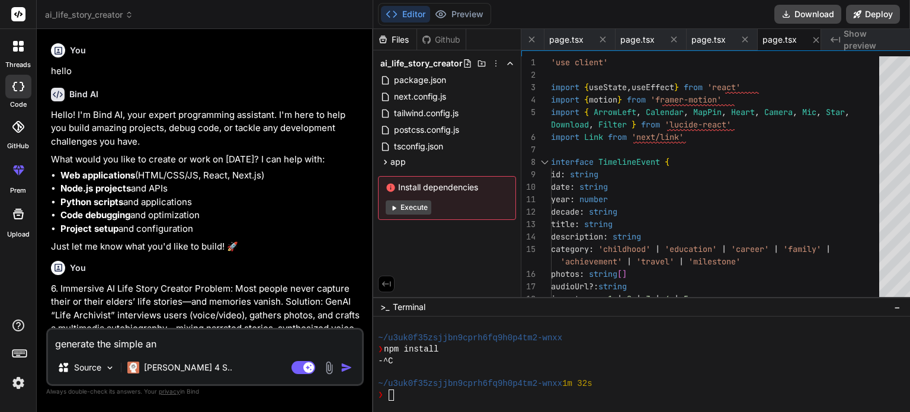
type textarea "x"
type textarea "generate the simple and"
type textarea "x"
type textarea "generate the simple and a"
type textarea "x"
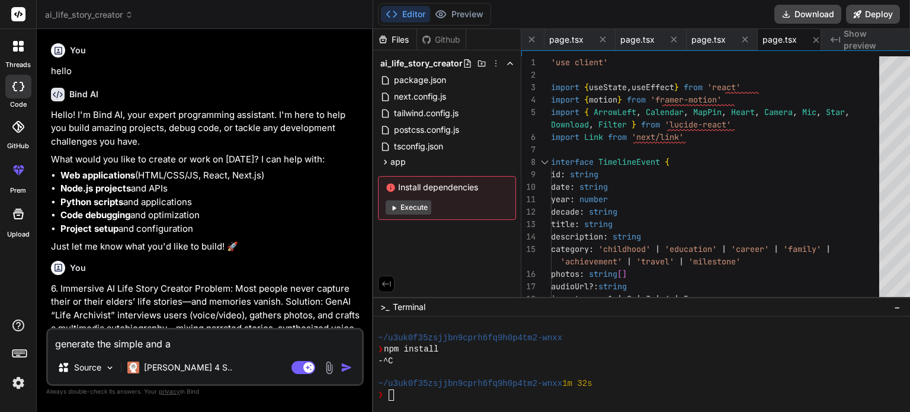
type textarea "generate the simple and at"
type textarea "x"
type textarea "generate the simple and att"
type textarea "x"
type textarea "generate the simple and attr"
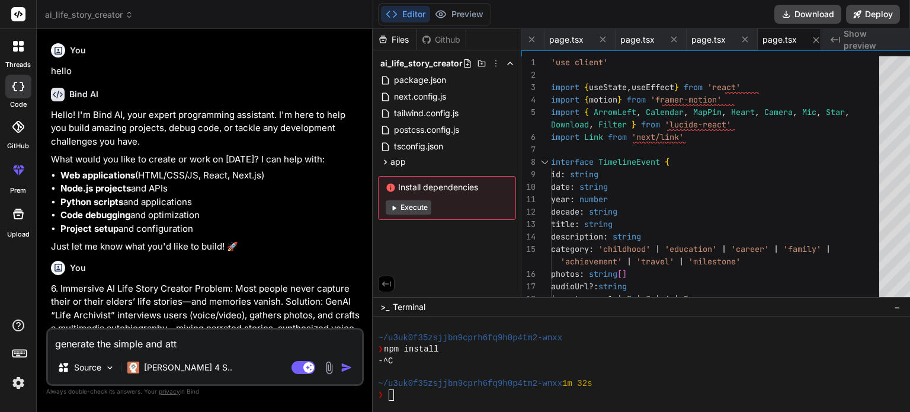
type textarea "x"
type textarea "generate the simple and attra"
type textarea "x"
type textarea "generate the simple and attrac"
type textarea "x"
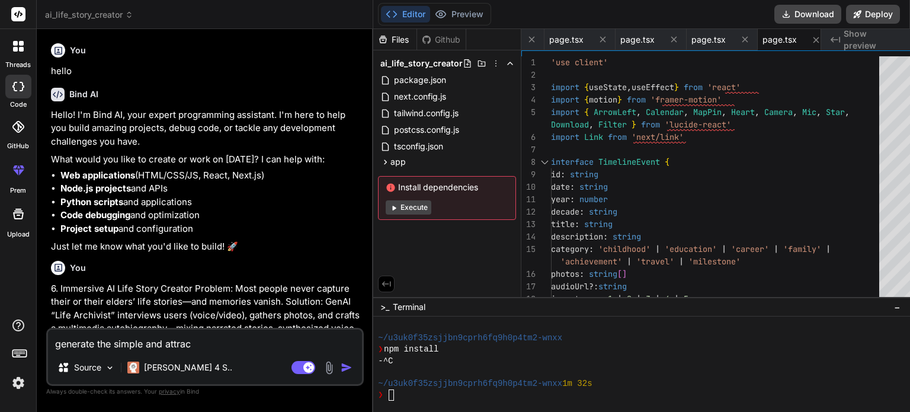
type textarea "generate the simple and attract"
type textarea "x"
type textarea "generate the simple and attracti"
type textarea "x"
type textarea "generate the simple and attractiv"
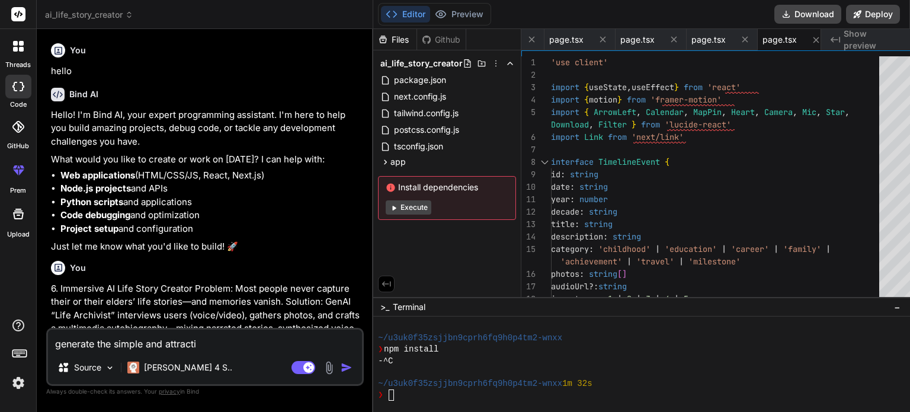
type textarea "x"
type textarea "generate the simple and attractive"
type textarea "x"
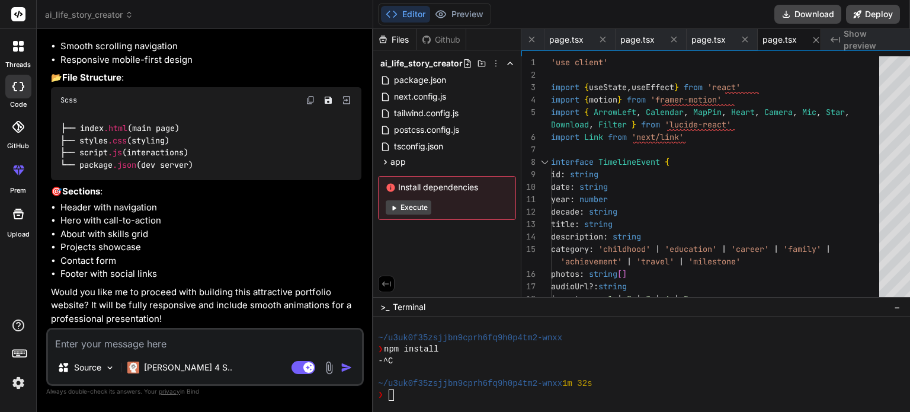
scroll to position [2127, 0]
click at [831, 40] on icon "Created with Pixso." at bounding box center [835, 39] width 9 height 9
click at [846, 40] on span "Show preview" at bounding box center [872, 40] width 57 height 24
click at [341, 97] on img at bounding box center [346, 100] width 11 height 11
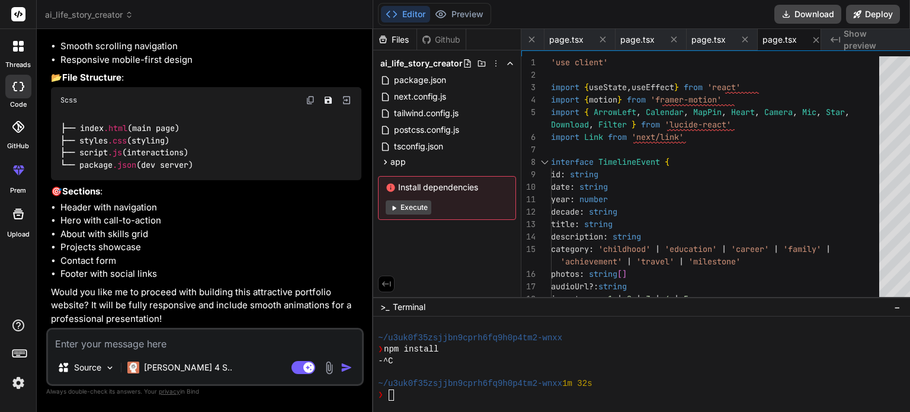
click at [163, 350] on textarea at bounding box center [205, 339] width 314 height 21
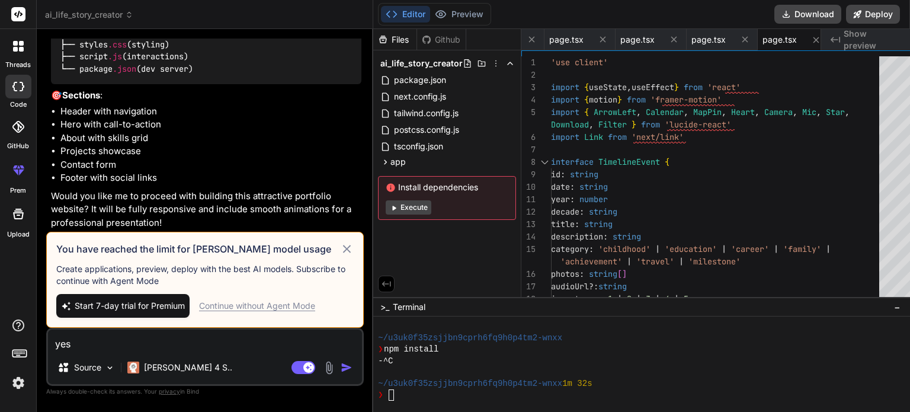
click at [289, 304] on div "Continue without Agent Mode" at bounding box center [257, 306] width 116 height 12
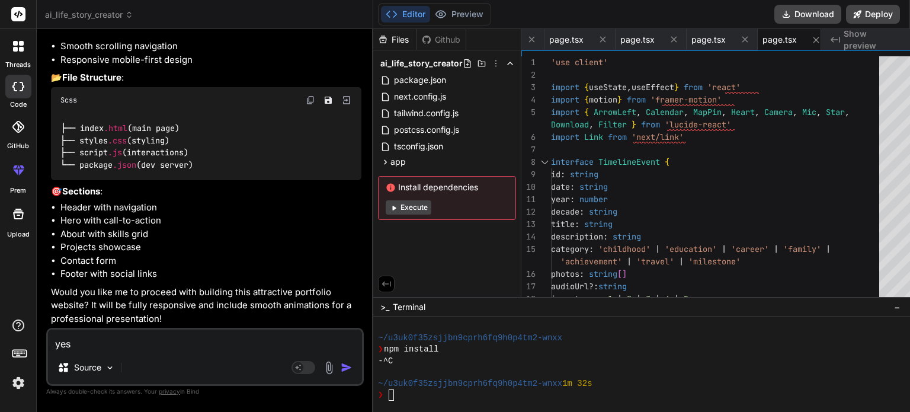
click at [341, 364] on img "button" at bounding box center [347, 367] width 12 height 12
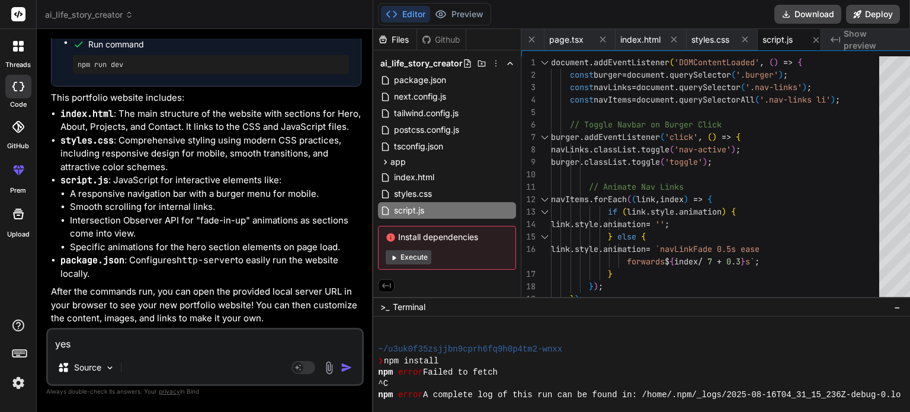
scroll to position [671, 0]
click at [392, 252] on button "Execute" at bounding box center [409, 257] width 46 height 14
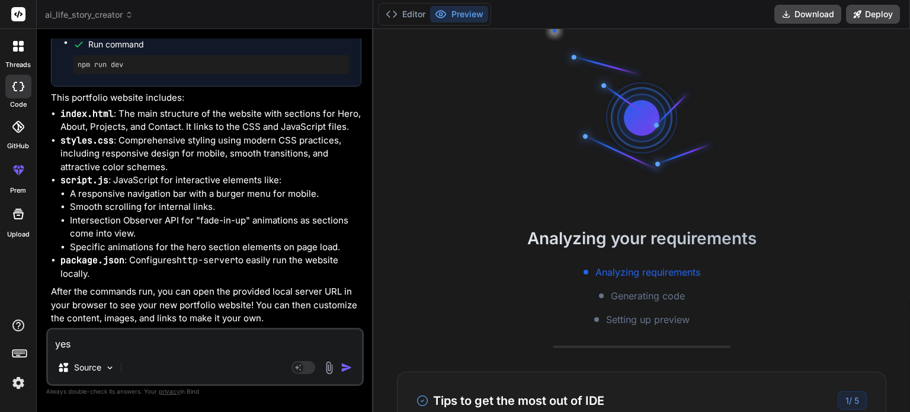
scroll to position [2710, 0]
click at [388, 11] on button "Editor" at bounding box center [405, 14] width 49 height 17
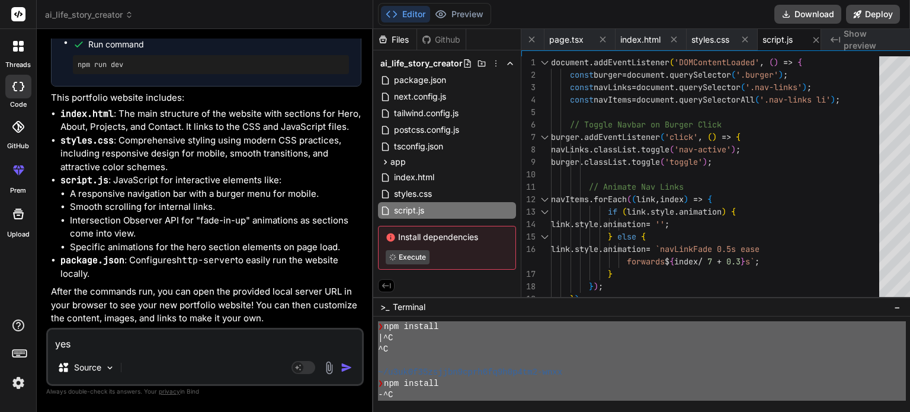
drag, startPoint x: 552, startPoint y: 349, endPoint x: 508, endPoint y: 315, distance: 55.7
click at [508, 315] on div ">_ Terminal − FFFFFFFFFFFFFFFFFFFFFFFFFFFFFFFF mmmmmmmmmmmmmmmmmmmmmmmmmmmmmmmm…" at bounding box center [641, 354] width 537 height 115
click at [508, 315] on div ">_ Terminal −" at bounding box center [641, 307] width 537 height 20
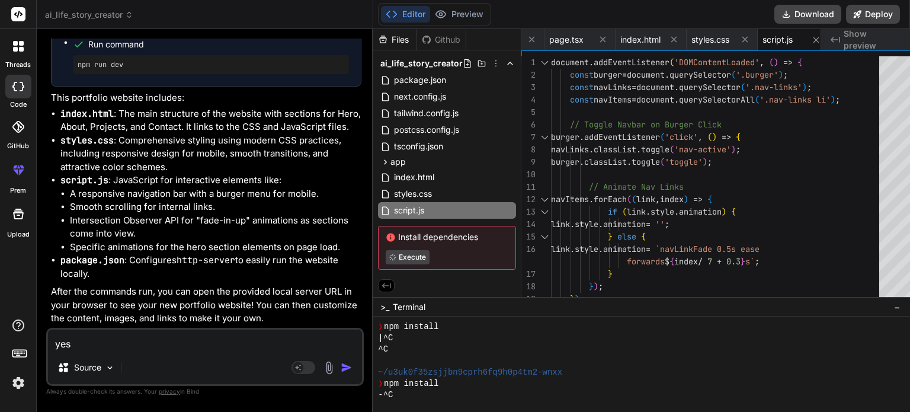
click at [520, 346] on div "^C" at bounding box center [642, 349] width 528 height 11
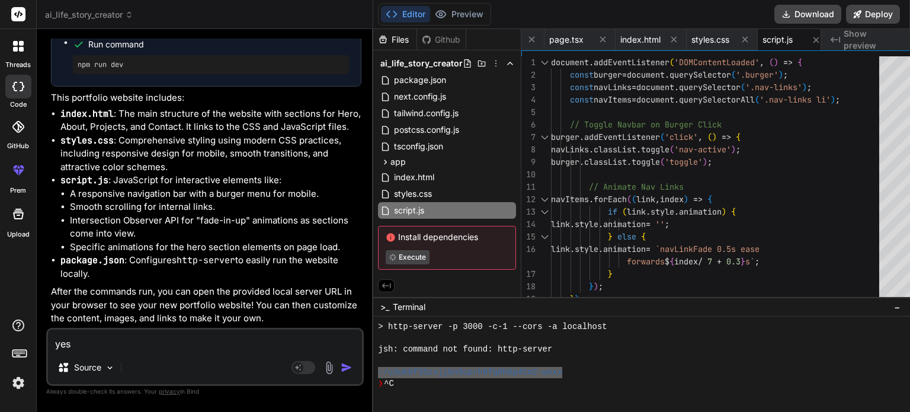
drag, startPoint x: 550, startPoint y: 372, endPoint x: 356, endPoint y: 369, distance: 194.4
click at [356, 369] on div "threads code GitHub prem Upload ai_life_story_creator Created with [PERSON_NAME…" at bounding box center [455, 206] width 910 height 412
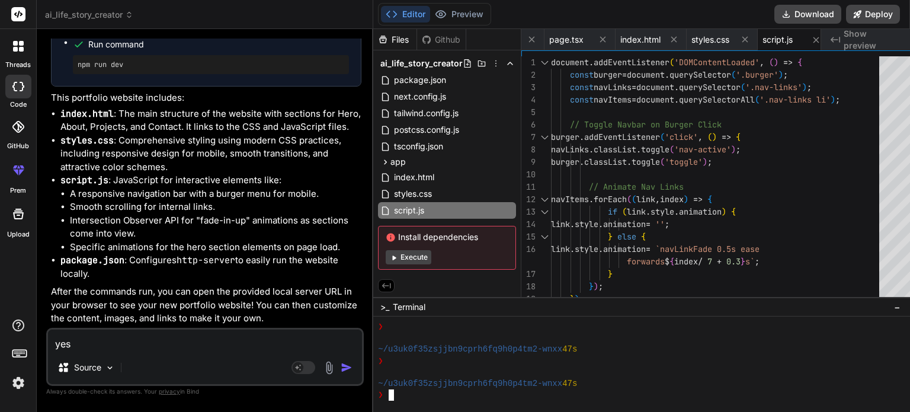
scroll to position [978, 0]
